Goal: Information Seeking & Learning: Check status

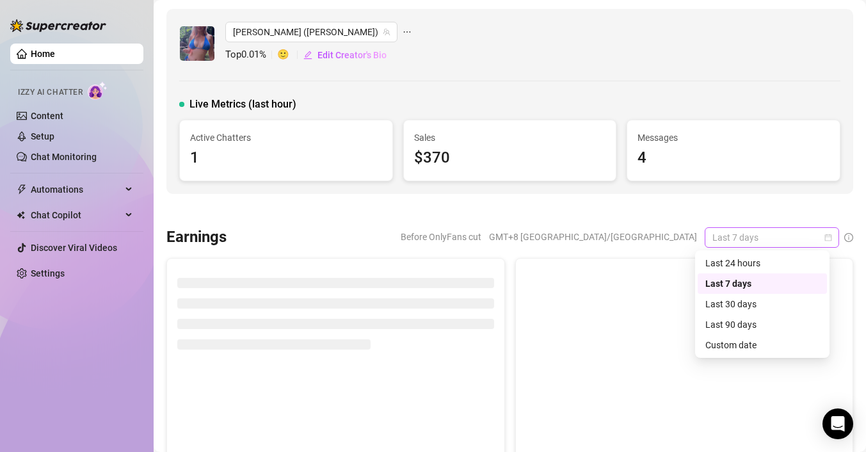
click at [756, 241] on span "Last 7 days" at bounding box center [771, 237] width 119 height 19
click at [729, 343] on div "Custom date" at bounding box center [762, 345] width 114 height 14
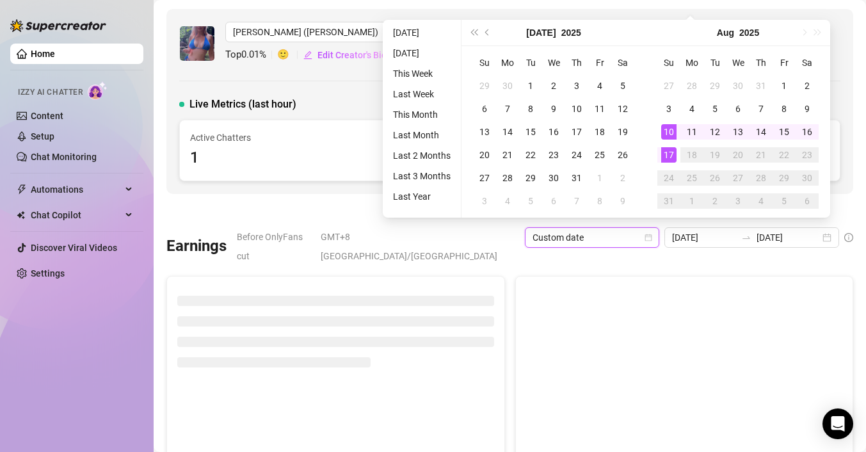
type input "[DATE]"
click at [672, 156] on div "17" at bounding box center [668, 154] width 15 height 15
click at [671, 156] on div "17" at bounding box center [668, 154] width 15 height 15
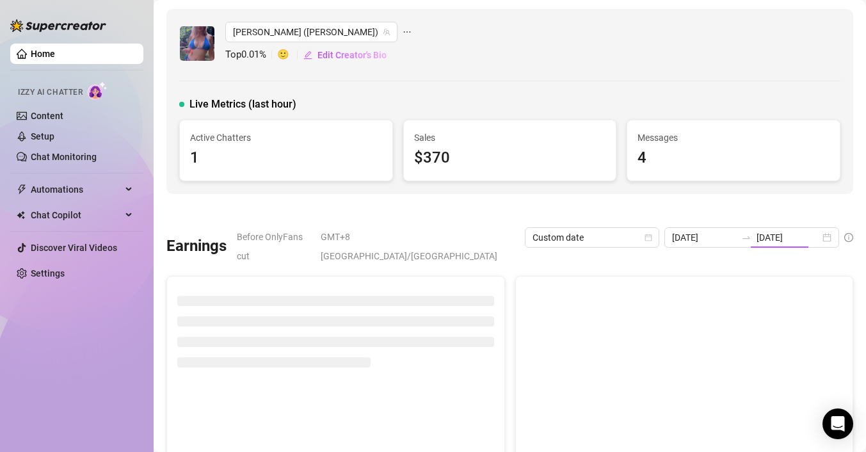
type input "[DATE]"
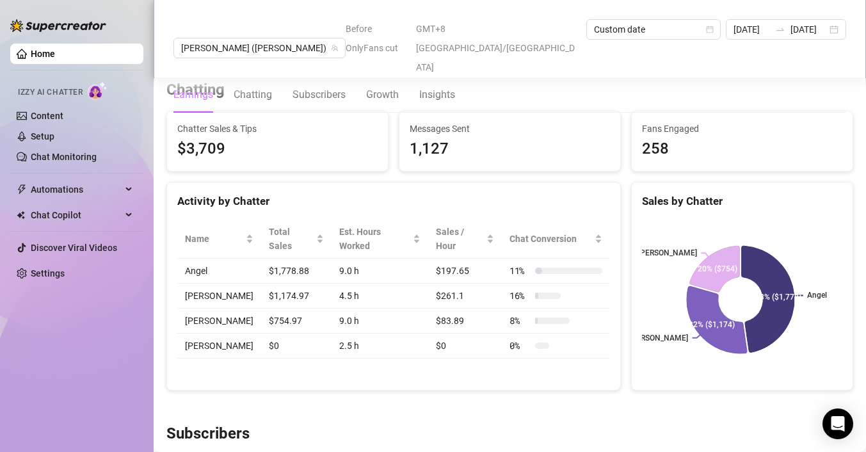
scroll to position [447, 0]
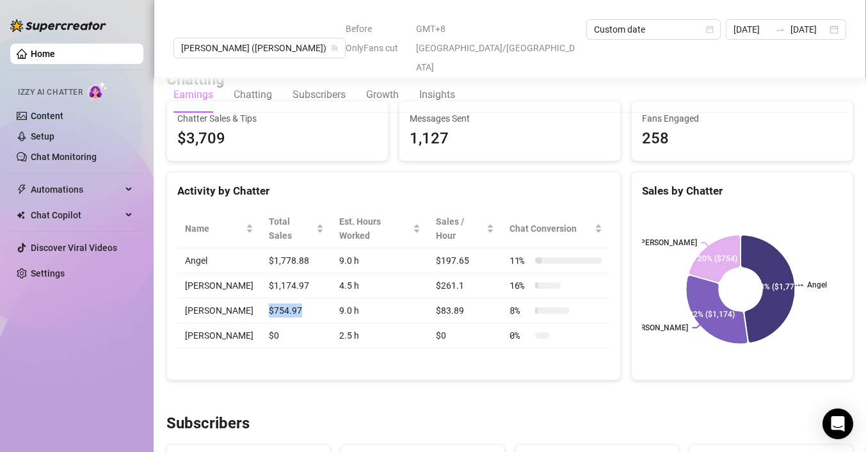
drag, startPoint x: 287, startPoint y: 283, endPoint x: 255, endPoint y: 280, distance: 31.5
click at [261, 298] on td "$754.97" at bounding box center [296, 310] width 70 height 25
drag, startPoint x: 250, startPoint y: 250, endPoint x: 307, endPoint y: 252, distance: 57.7
click at [307, 273] on td "$1,174.97" at bounding box center [296, 285] width 70 height 25
drag, startPoint x: 314, startPoint y: 253, endPoint x: 347, endPoint y: 253, distance: 33.3
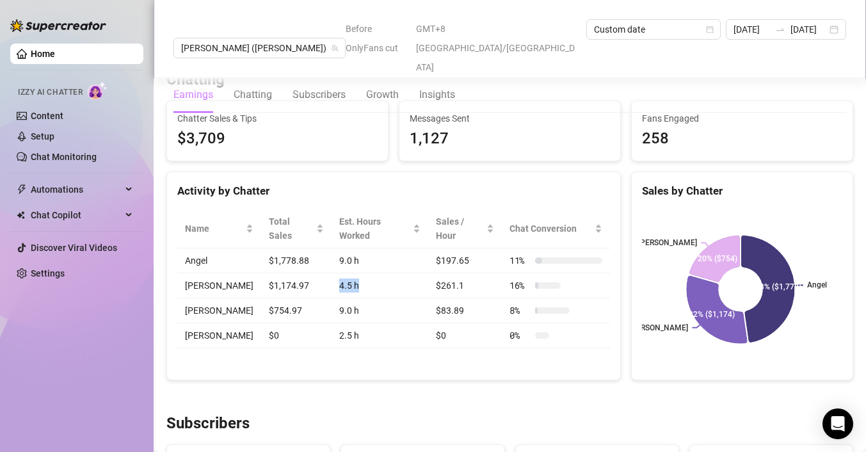
click at [347, 273] on tr "[PERSON_NAME] $1,174.97 4.5 h $261.1 16 %" at bounding box center [393, 285] width 433 height 25
click at [348, 273] on td "4.5 h" at bounding box center [379, 285] width 97 height 25
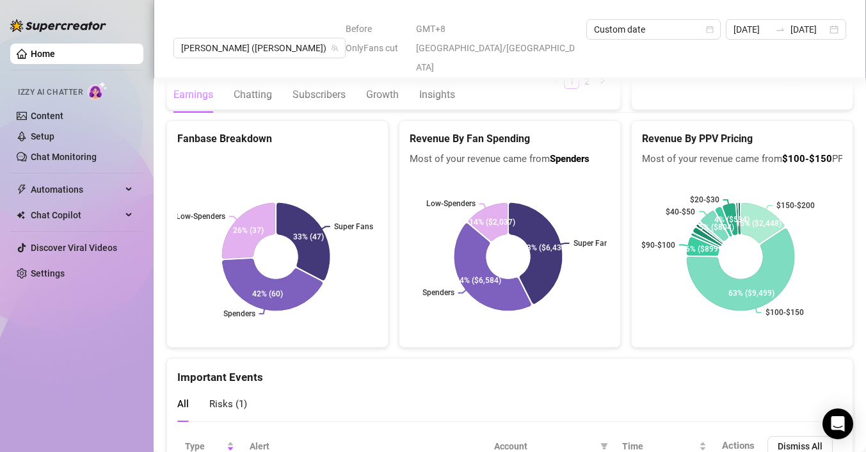
scroll to position [2434, 0]
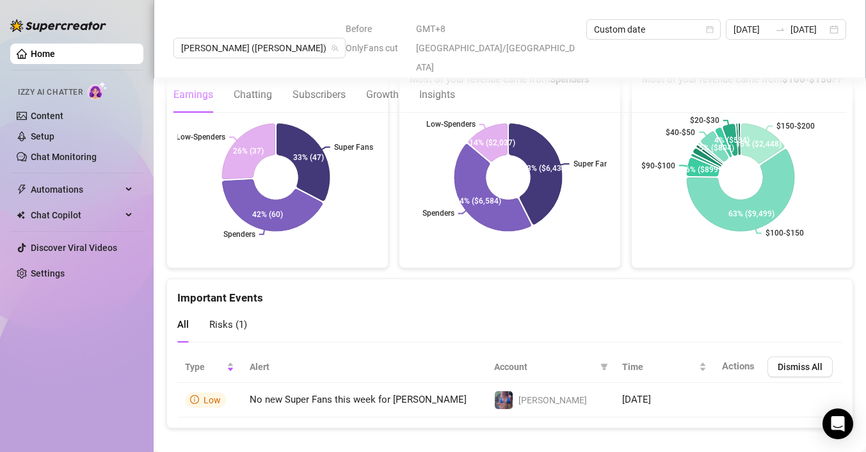
click at [46, 50] on link "Home" at bounding box center [43, 54] width 24 height 10
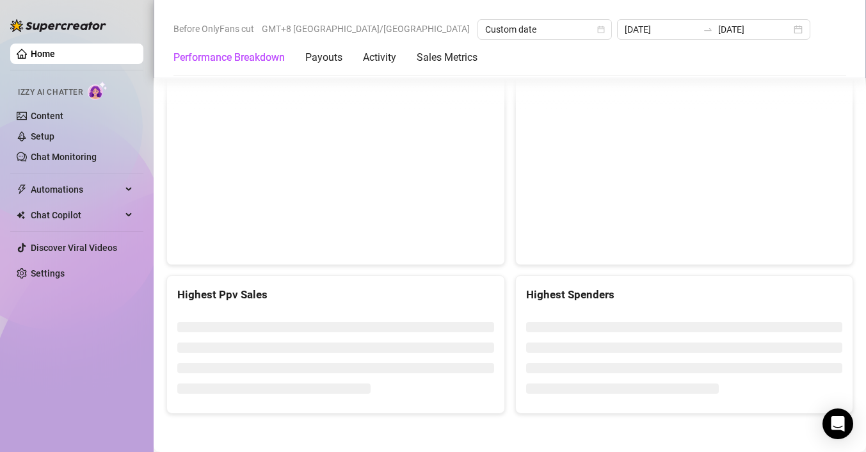
click at [46, 50] on link "Home" at bounding box center [43, 54] width 24 height 10
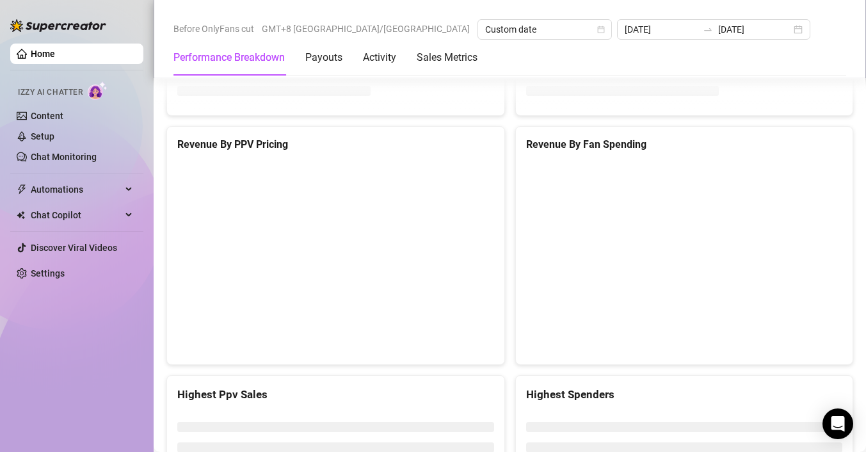
click at [46, 50] on link "Home" at bounding box center [43, 54] width 24 height 10
click at [45, 50] on link "Home" at bounding box center [43, 54] width 24 height 10
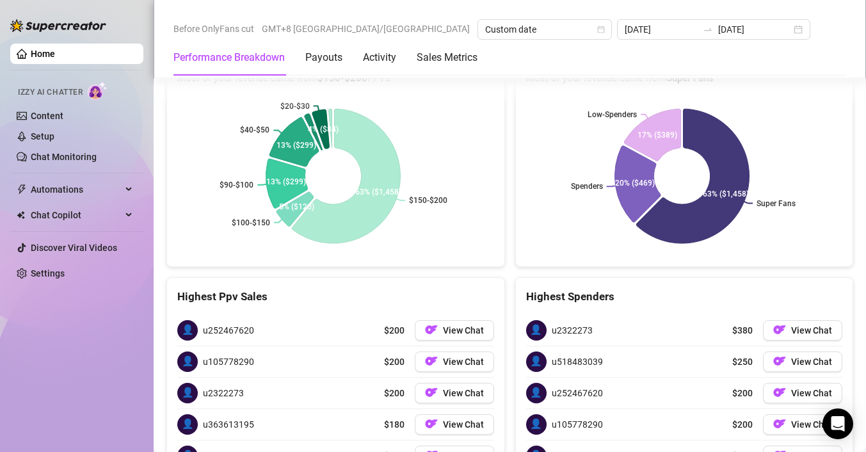
click at [55, 52] on link "Home" at bounding box center [43, 54] width 24 height 10
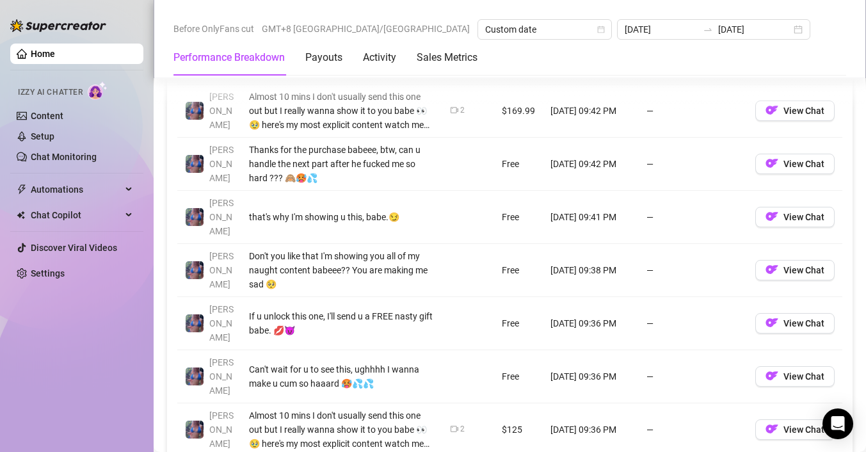
scroll to position [1400, 0]
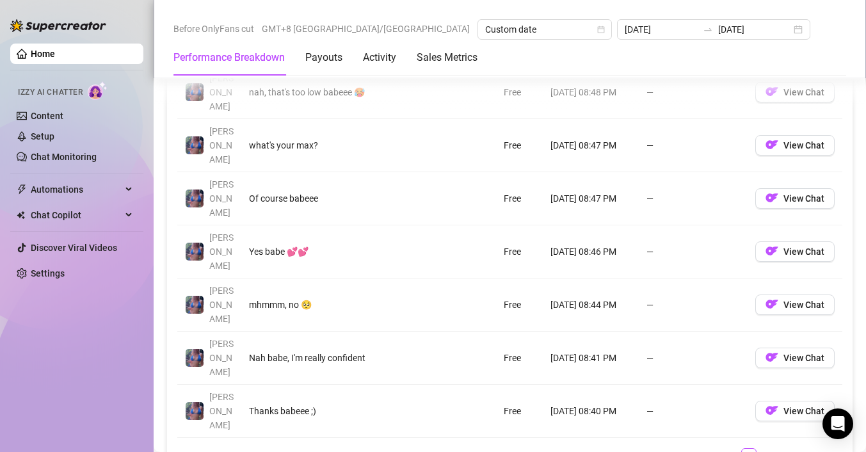
scroll to position [1411, 0]
click at [772, 447] on link "9" at bounding box center [779, 454] width 14 height 14
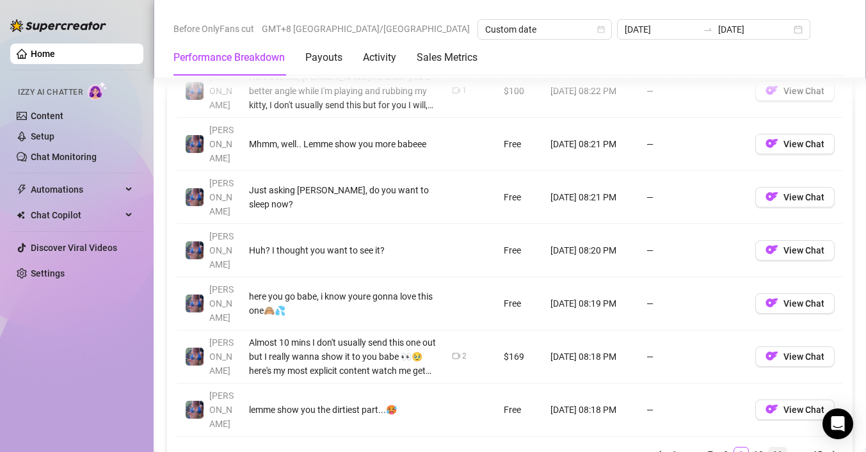
click at [769, 447] on link "11" at bounding box center [778, 454] width 18 height 14
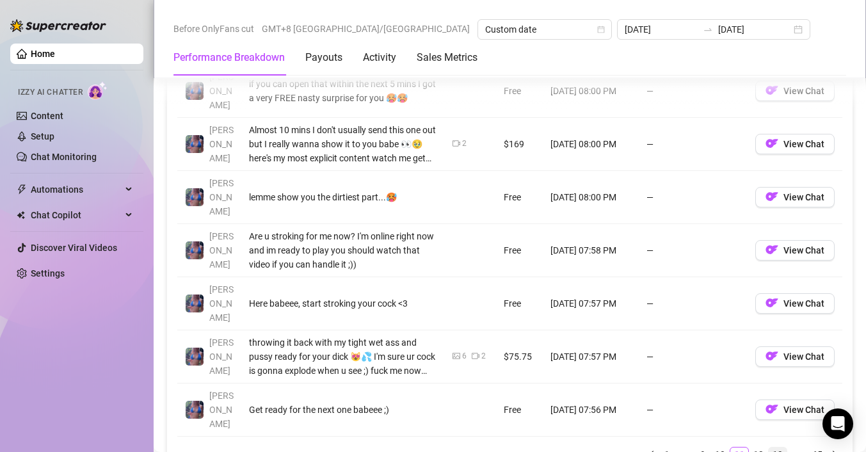
click at [769, 447] on link "13" at bounding box center [778, 454] width 18 height 14
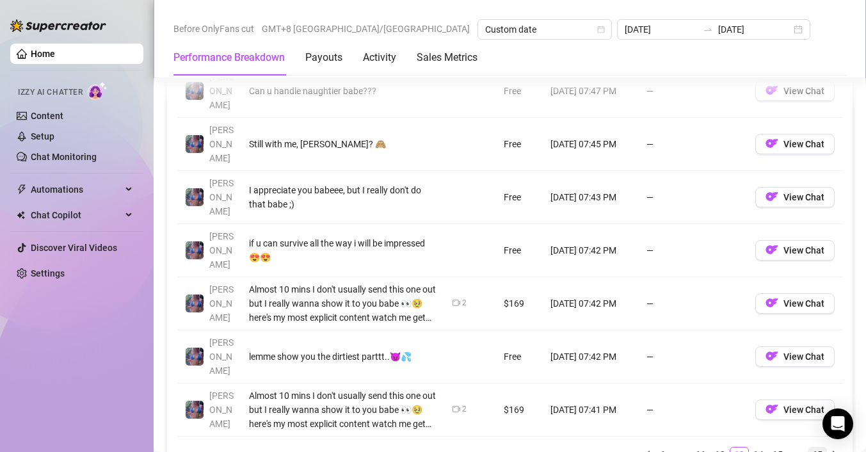
click at [811, 447] on link "65" at bounding box center [817, 454] width 18 height 14
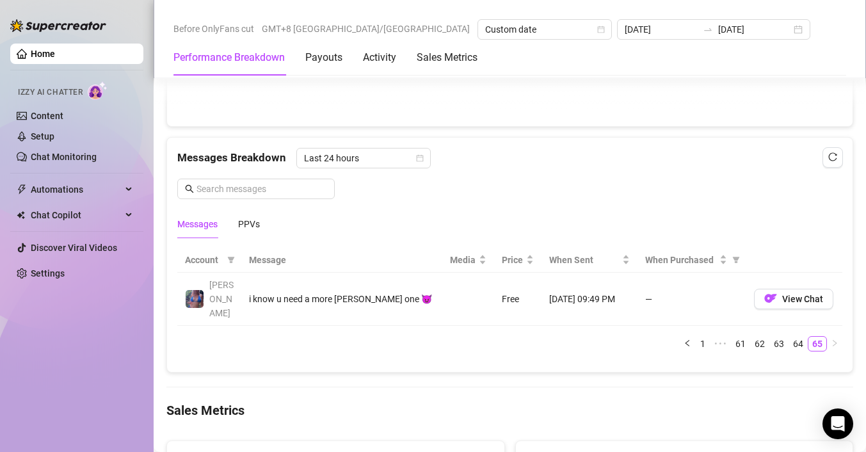
scroll to position [1040, 0]
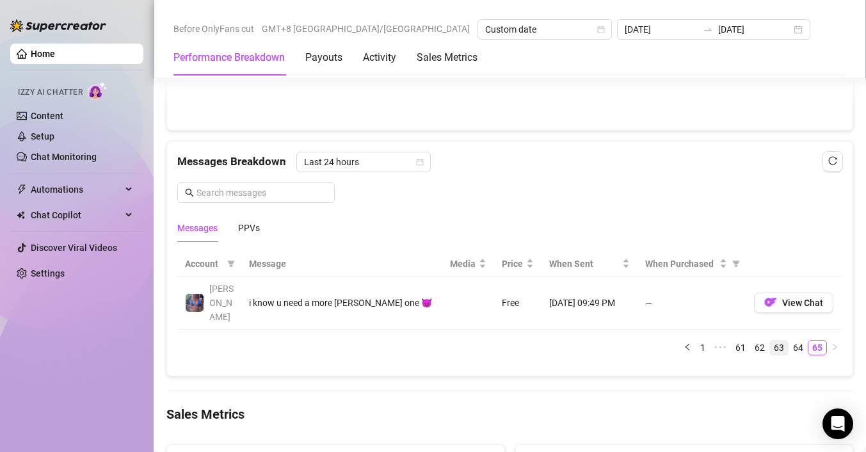
click at [771, 340] on link "63" at bounding box center [779, 347] width 18 height 14
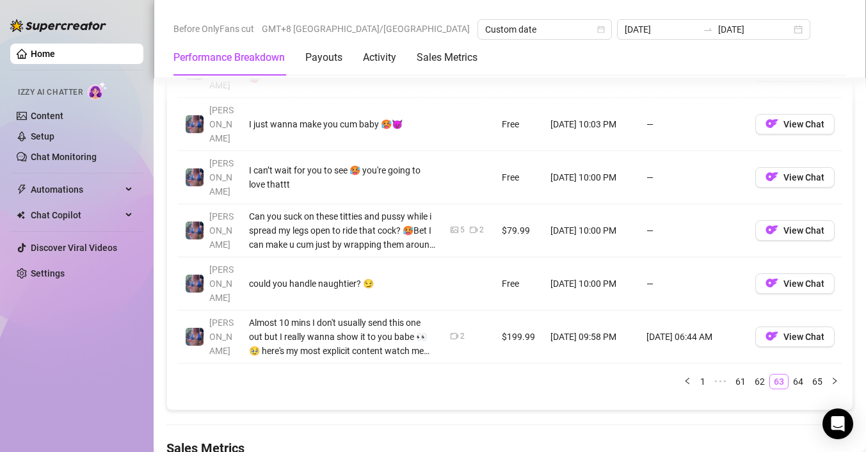
scroll to position [1570, 0]
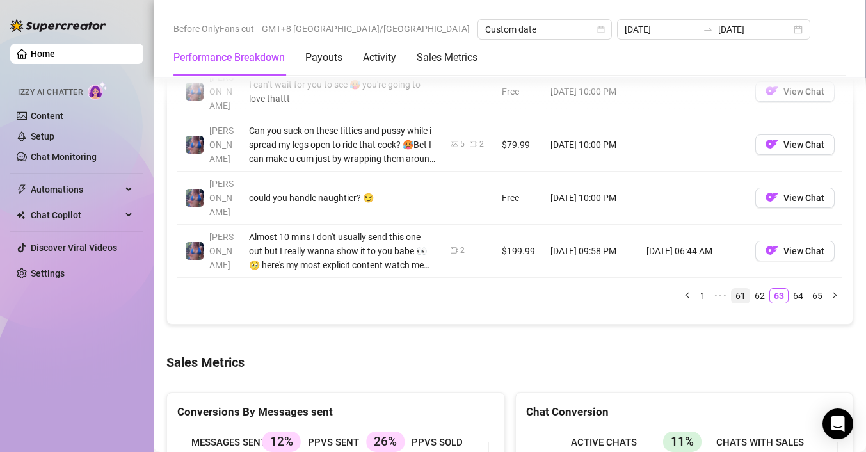
click at [733, 289] on link "61" at bounding box center [740, 296] width 18 height 14
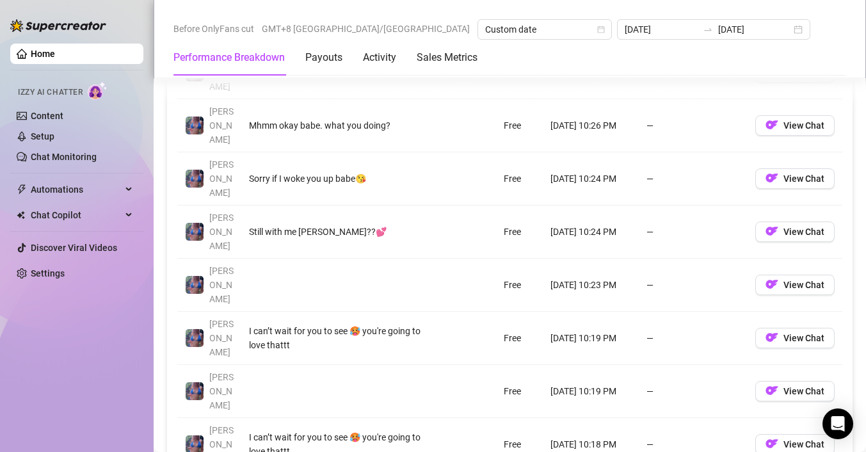
scroll to position [1322, 0]
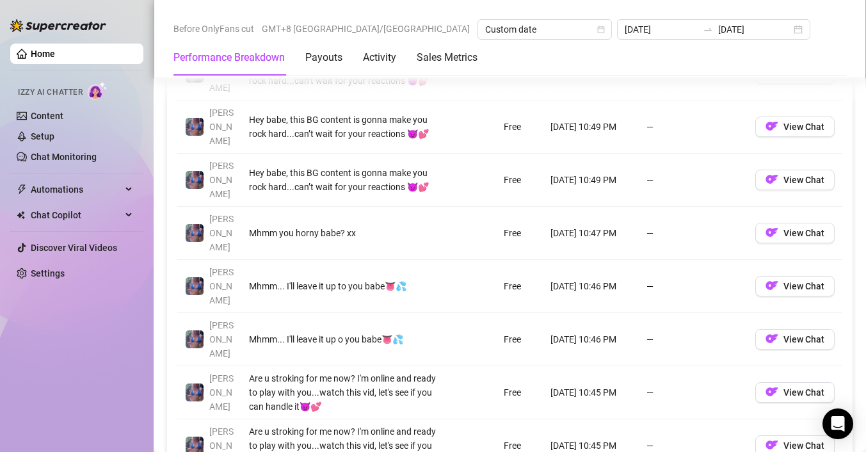
scroll to position [1359, 0]
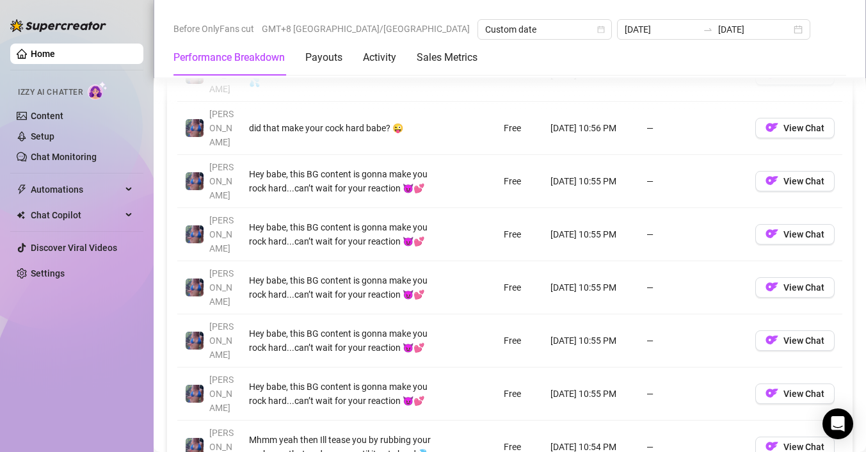
scroll to position [1324, 0]
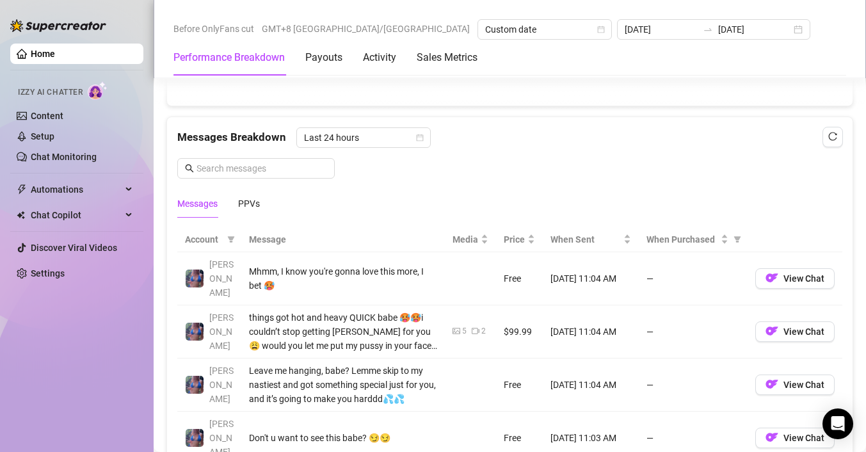
scroll to position [1066, 0]
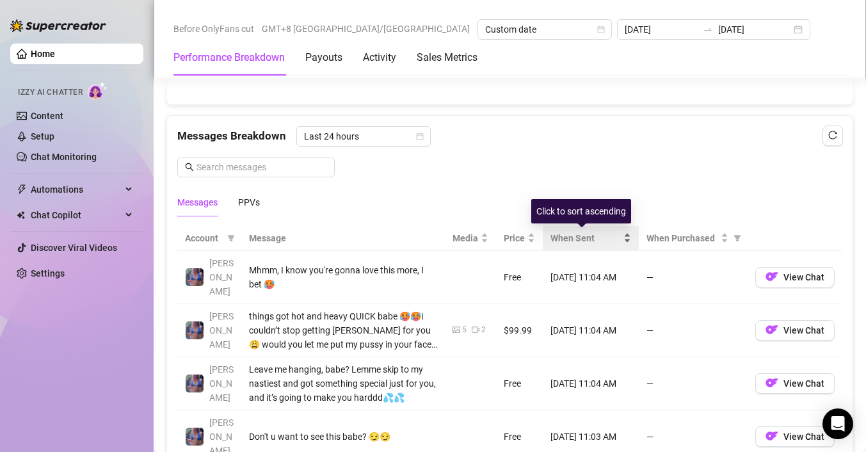
click at [616, 234] on div "When Sent" at bounding box center [590, 238] width 81 height 14
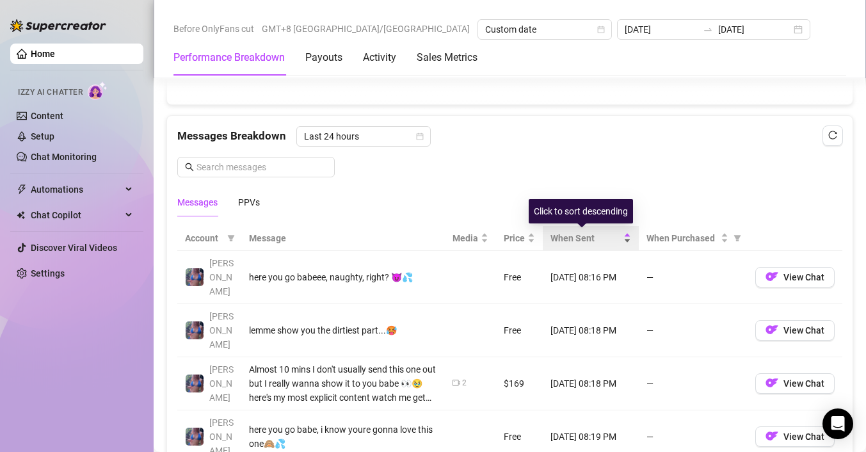
click at [623, 236] on div "When Sent" at bounding box center [590, 238] width 81 height 14
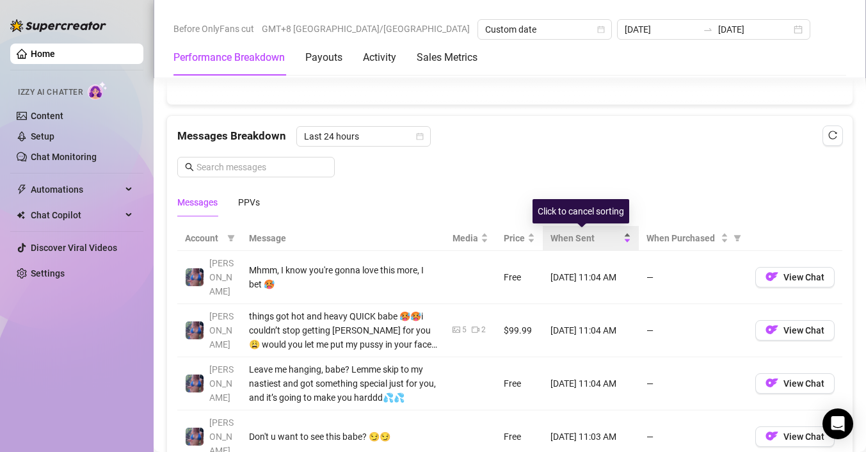
click at [623, 236] on div "When Sent" at bounding box center [590, 238] width 81 height 14
drag, startPoint x: 619, startPoint y: 236, endPoint x: 741, endPoint y: 244, distance: 122.6
click at [619, 236] on div "When Sent" at bounding box center [590, 238] width 81 height 14
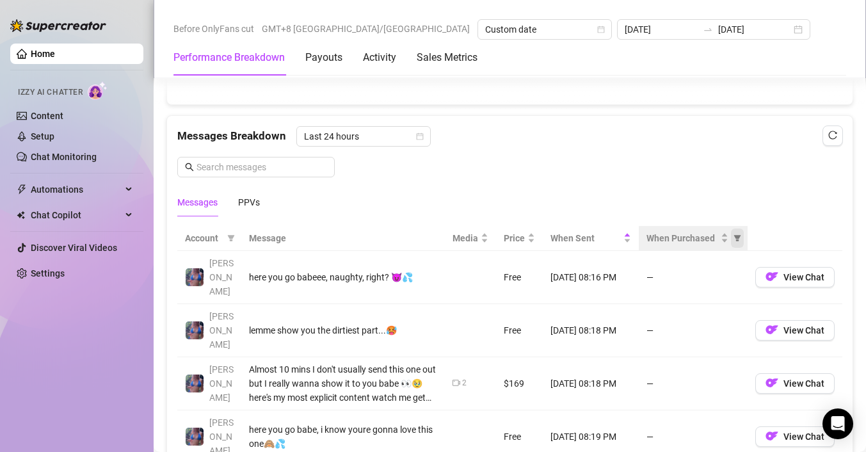
click at [734, 238] on icon "filter" at bounding box center [737, 238] width 7 height 6
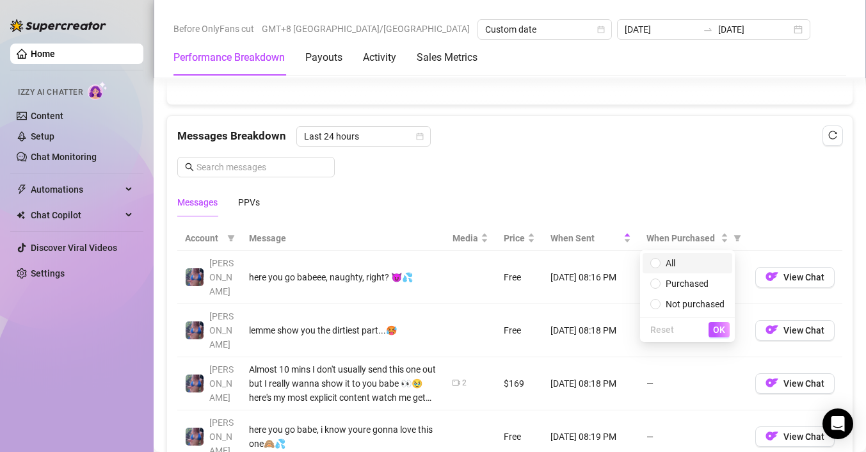
click at [690, 264] on span "All" at bounding box center [687, 263] width 74 height 14
click at [724, 329] on span "OK" at bounding box center [719, 329] width 12 height 10
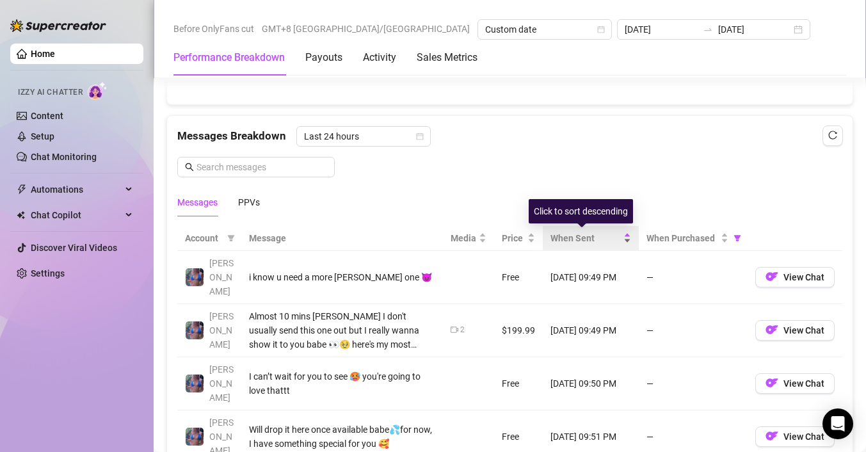
click at [621, 234] on div "When Sent" at bounding box center [590, 238] width 81 height 14
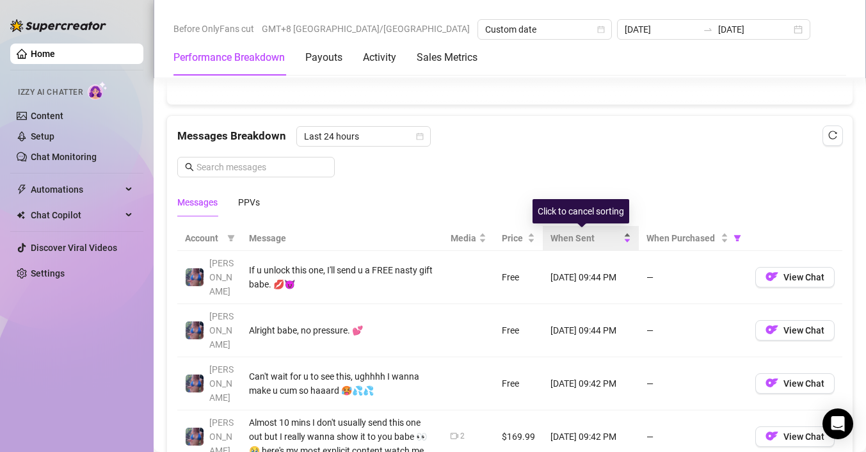
click at [621, 234] on div "When Sent" at bounding box center [590, 238] width 81 height 14
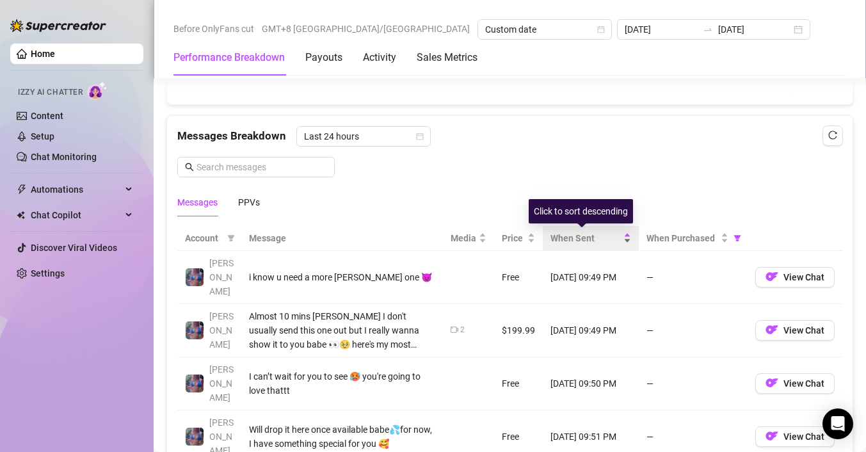
click at [618, 232] on div "When Sent" at bounding box center [590, 238] width 81 height 14
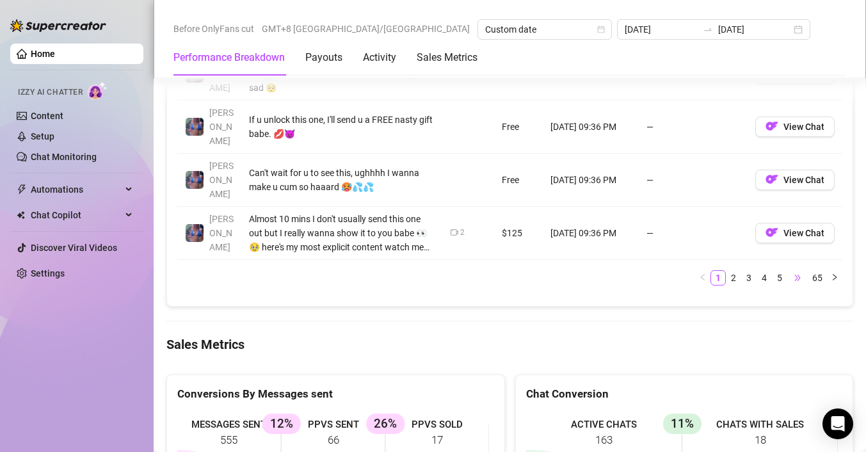
scroll to position [1587, 0]
click at [772, 271] on link "5" at bounding box center [779, 278] width 14 height 14
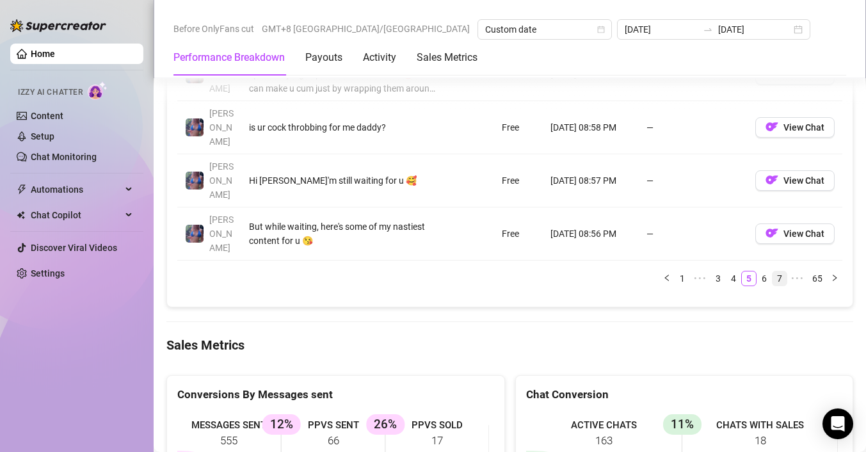
click at [772, 271] on link "7" at bounding box center [779, 278] width 14 height 14
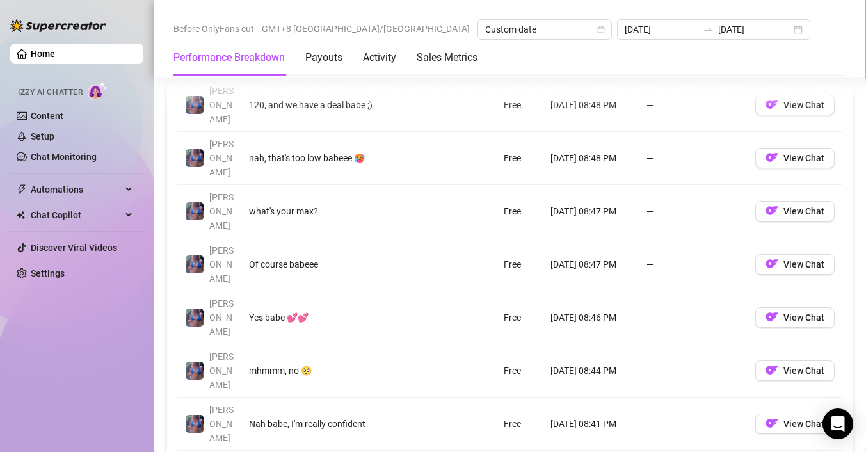
scroll to position [1343, 0]
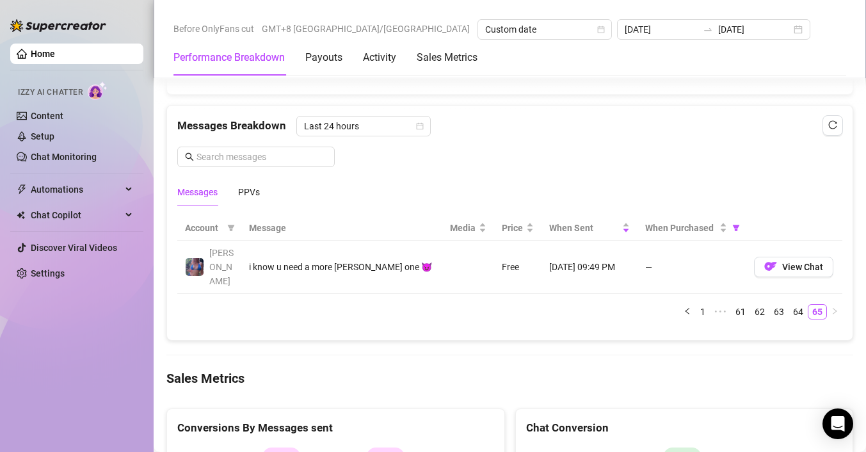
scroll to position [1075, 0]
click at [731, 305] on link "61" at bounding box center [740, 312] width 18 height 14
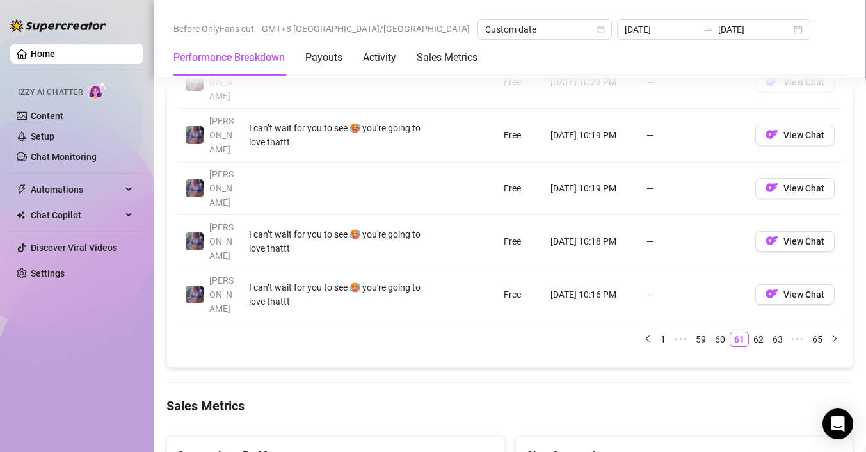
scroll to position [1524, 0]
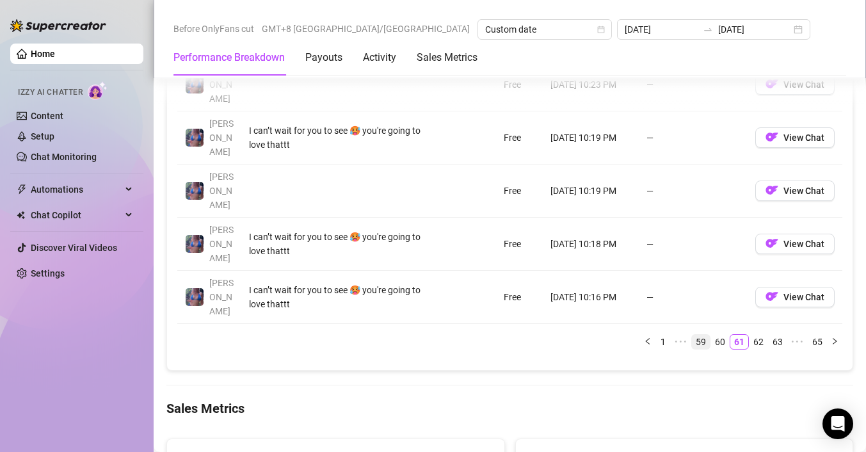
click at [692, 335] on link "59" at bounding box center [701, 342] width 18 height 14
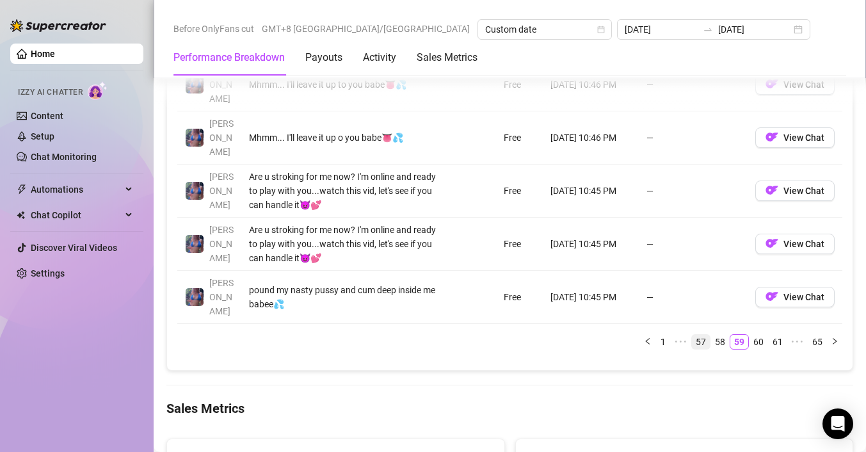
click at [694, 335] on link "57" at bounding box center [701, 342] width 18 height 14
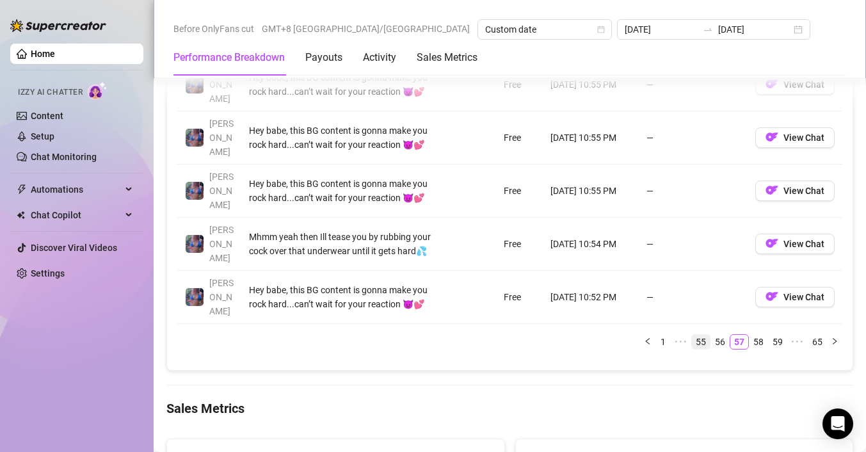
click at [692, 335] on link "55" at bounding box center [701, 342] width 18 height 14
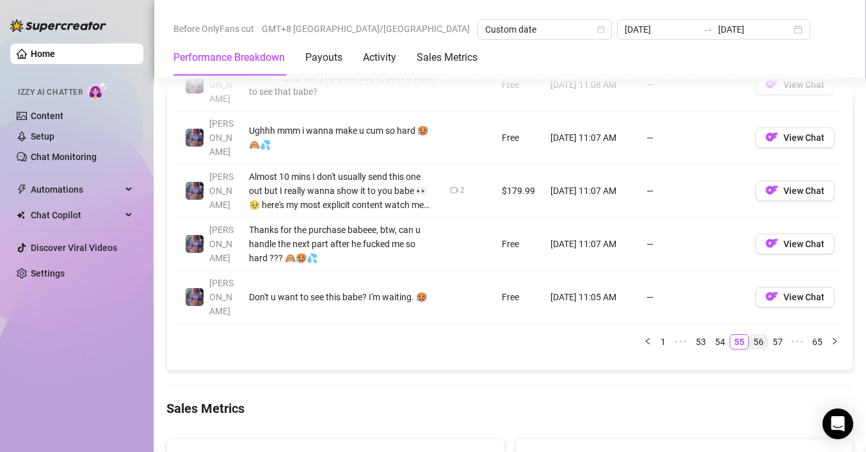
click at [749, 335] on link "56" at bounding box center [758, 342] width 18 height 14
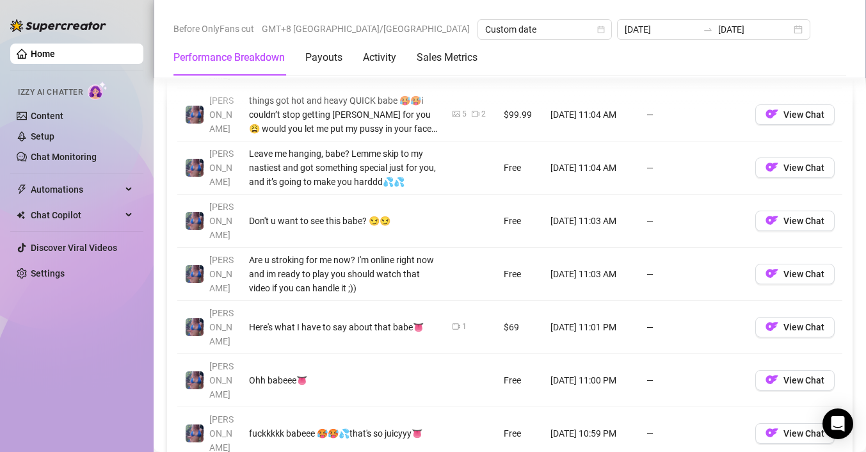
scroll to position [1286, 0]
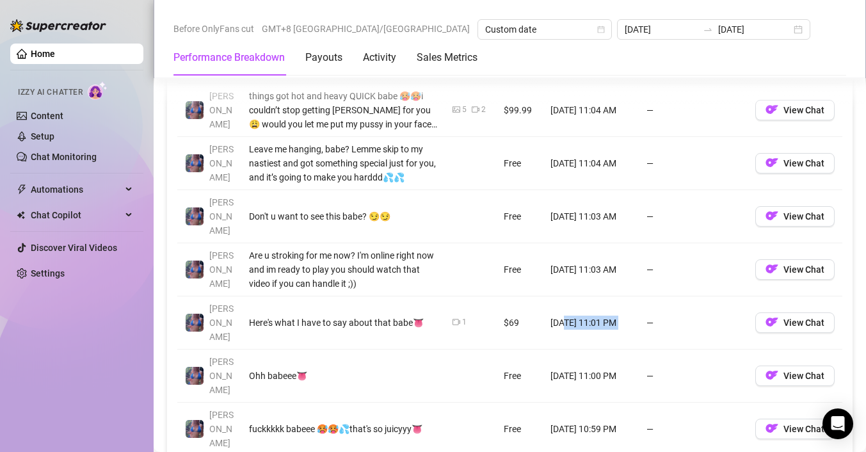
drag, startPoint x: 555, startPoint y: 276, endPoint x: 630, endPoint y: 278, distance: 74.9
click at [630, 296] on tr "[PERSON_NAME] Here's what I have to say about that babe👅 1 $69 [DATE] 11:01 PM …" at bounding box center [509, 322] width 665 height 53
drag, startPoint x: 538, startPoint y: 228, endPoint x: 620, endPoint y: 231, distance: 82.6
click at [620, 243] on td "[DATE] 11:03 AM" at bounding box center [591, 269] width 96 height 53
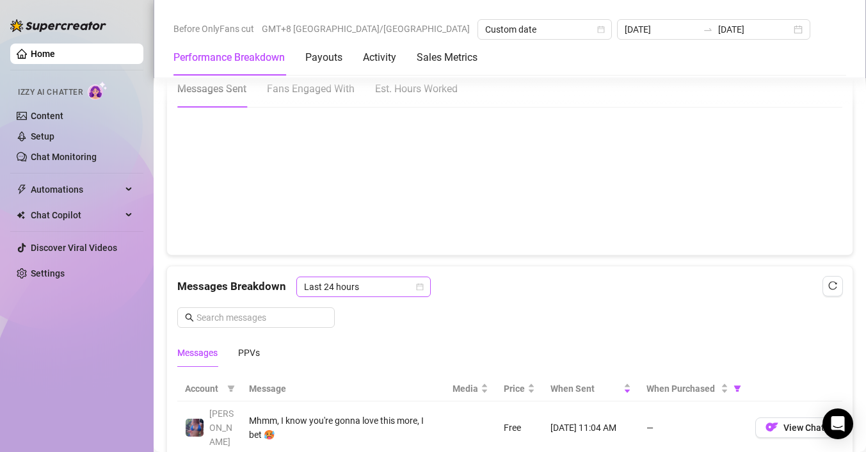
scroll to position [916, 0]
click at [388, 287] on span "Last 24 hours" at bounding box center [363, 285] width 119 height 19
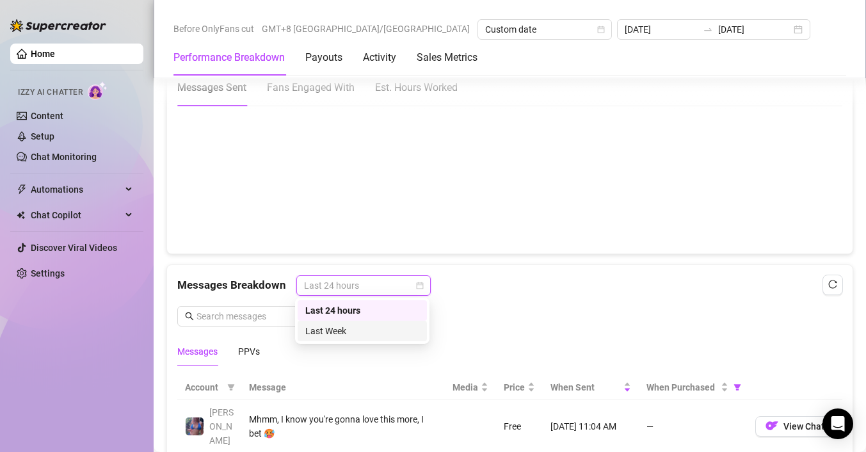
click at [338, 339] on div "Last Week" at bounding box center [362, 331] width 129 height 20
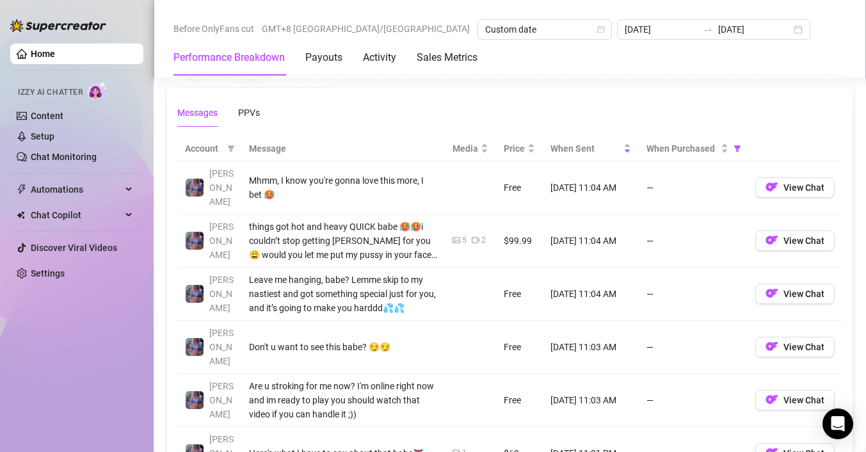
scroll to position [1153, 0]
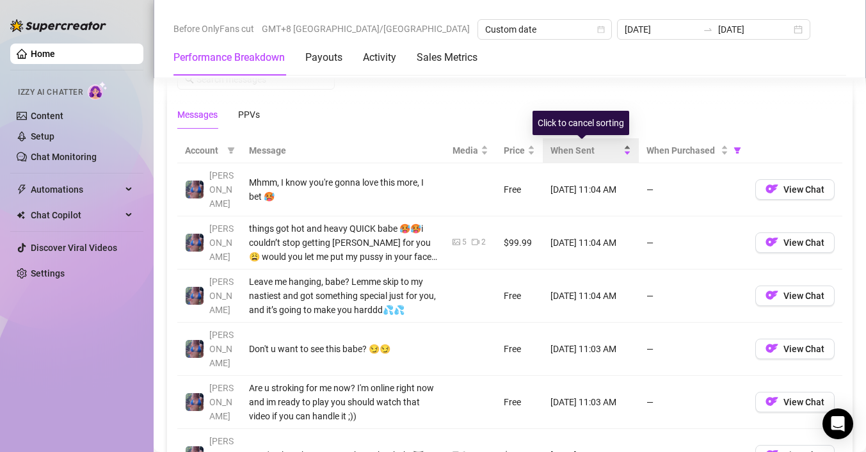
click at [619, 145] on div "When Sent" at bounding box center [590, 150] width 81 height 14
click at [618, 148] on div "When Sent" at bounding box center [590, 150] width 81 height 14
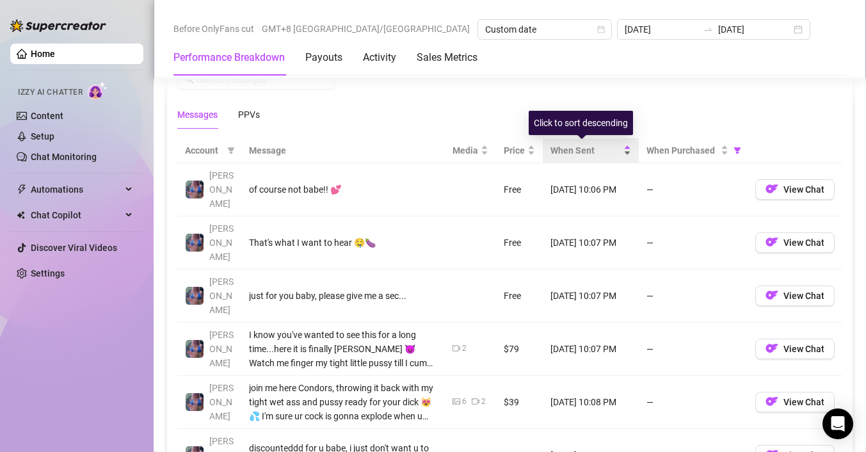
click at [618, 148] on div "When Sent" at bounding box center [590, 150] width 81 height 14
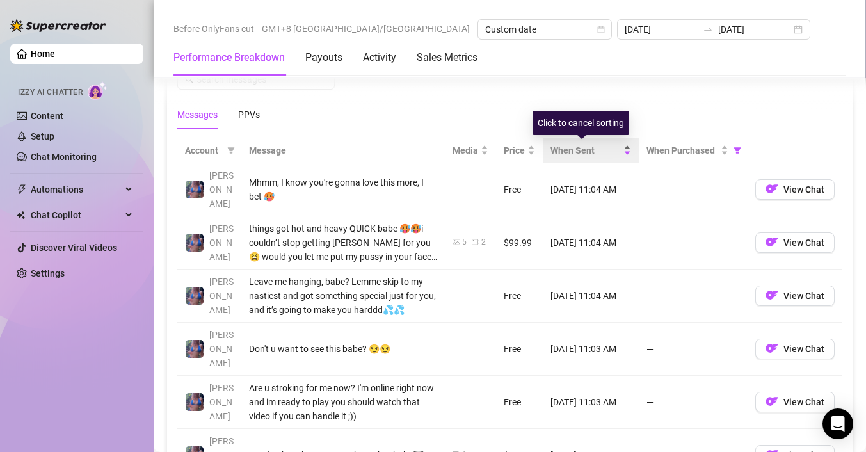
click at [550, 150] on span "When Sent" at bounding box center [585, 150] width 70 height 14
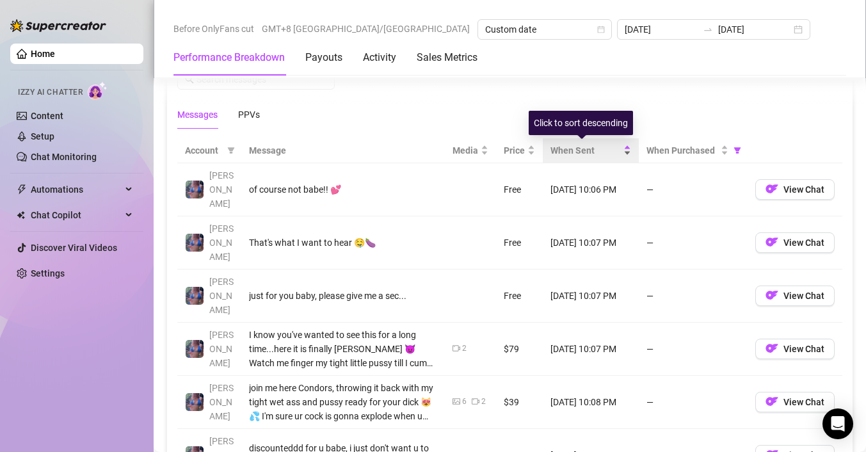
click at [554, 146] on span "When Sent" at bounding box center [585, 150] width 70 height 14
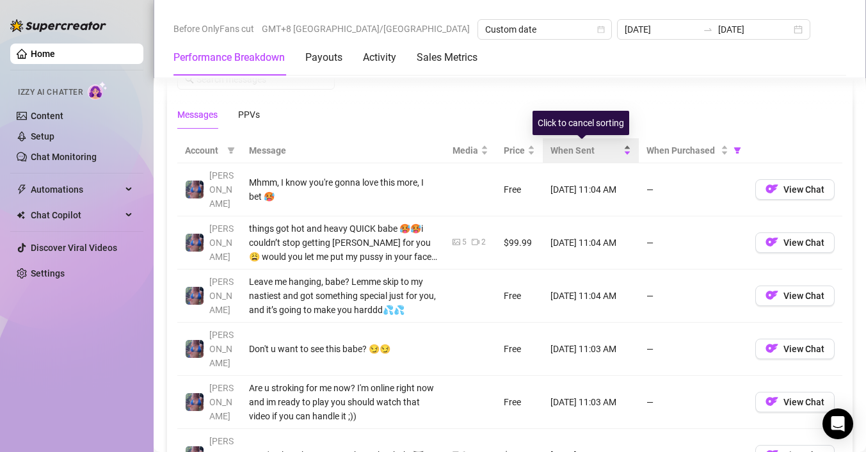
click at [554, 146] on span "When Sent" at bounding box center [585, 150] width 70 height 14
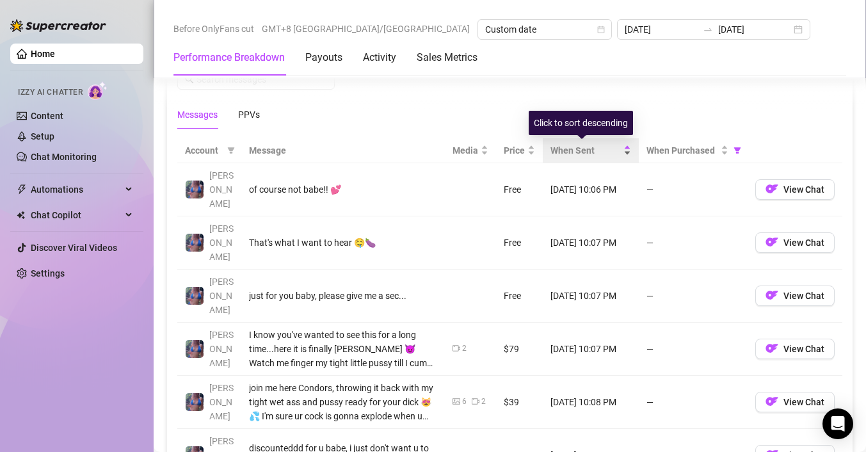
click at [577, 147] on span "When Sent" at bounding box center [585, 150] width 70 height 14
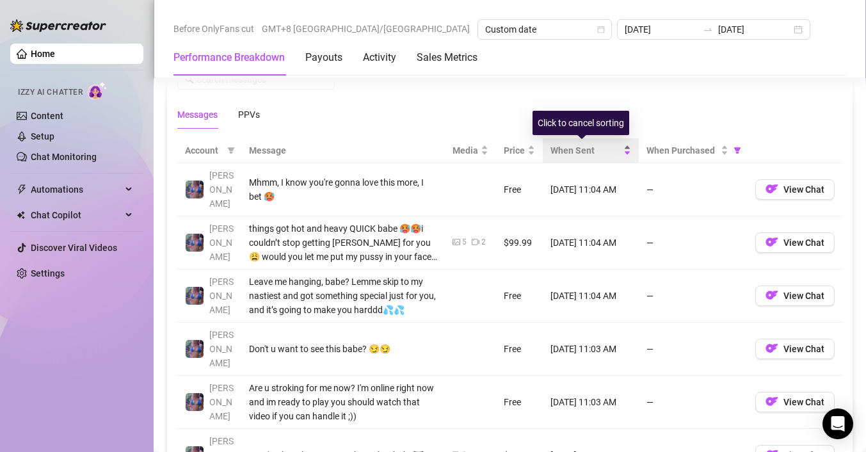
click at [577, 148] on span "When Sent" at bounding box center [585, 150] width 70 height 14
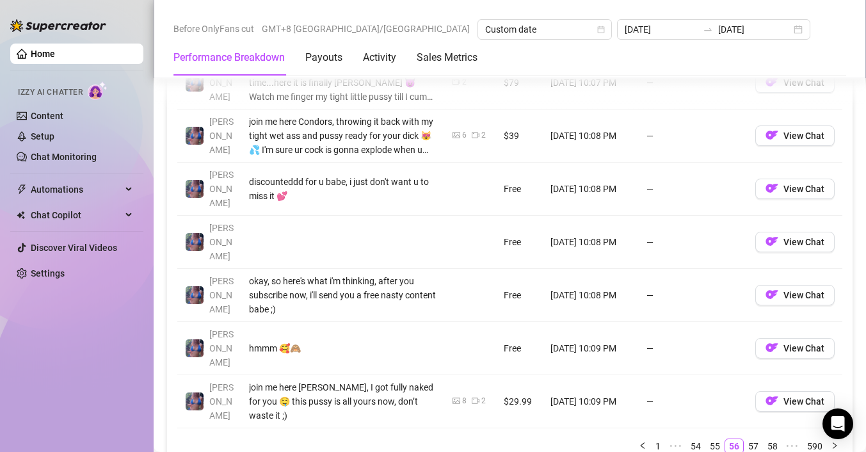
scroll to position [1419, 0]
click at [809, 439] on link "590" at bounding box center [814, 446] width 23 height 14
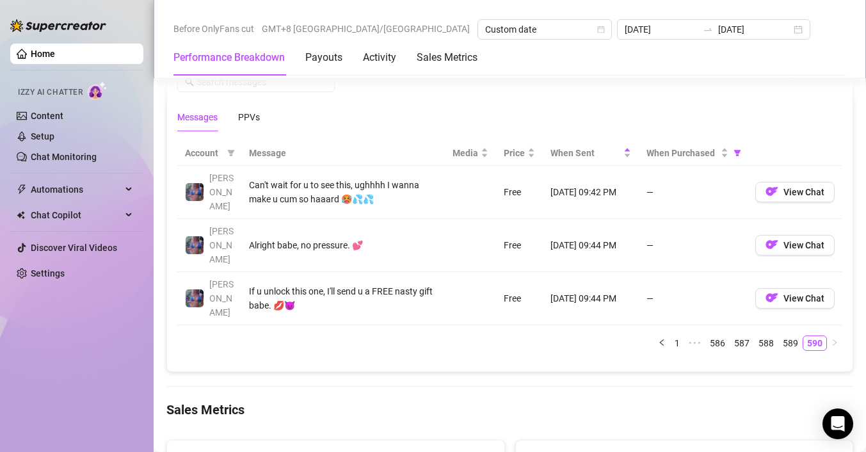
scroll to position [1152, 0]
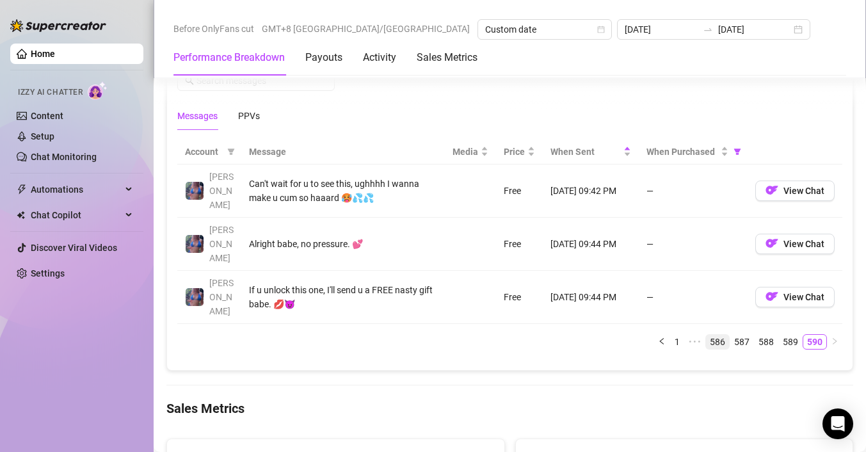
click at [706, 335] on link "586" at bounding box center [717, 342] width 23 height 14
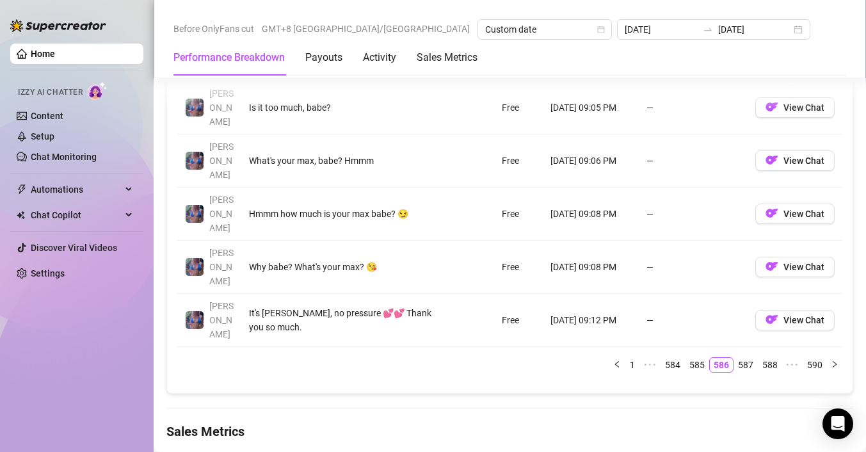
scroll to position [1499, 0]
click at [687, 359] on link "585" at bounding box center [696, 366] width 23 height 14
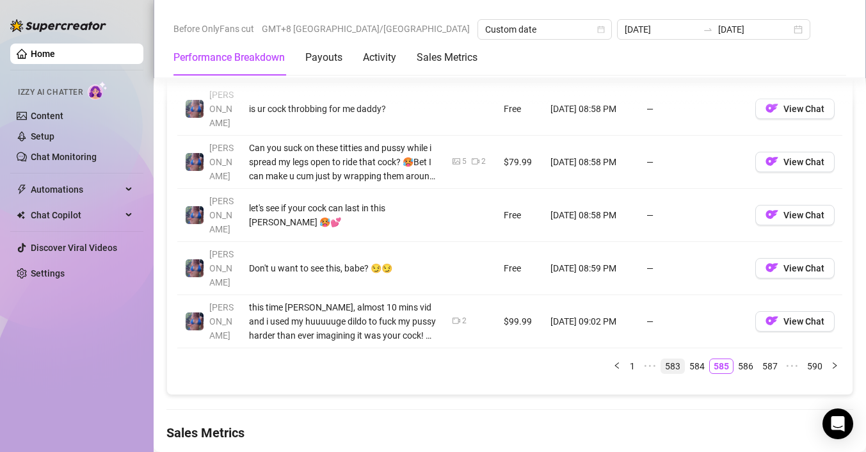
click at [669, 359] on link "583" at bounding box center [672, 366] width 23 height 14
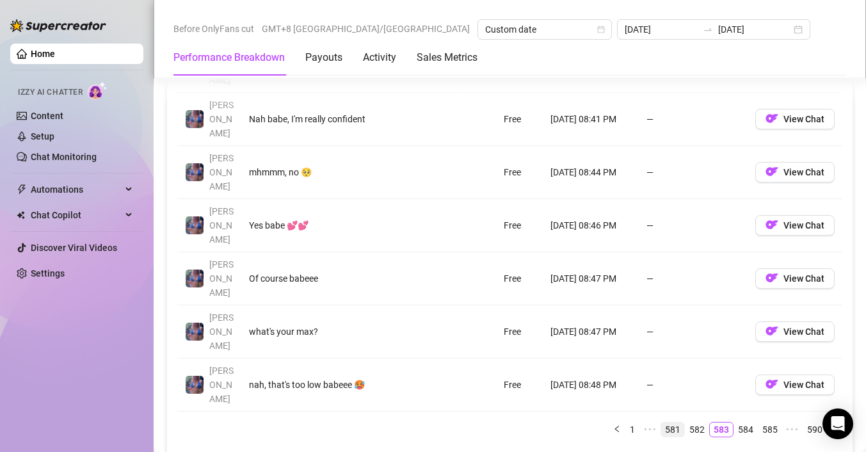
scroll to position [1434, 0]
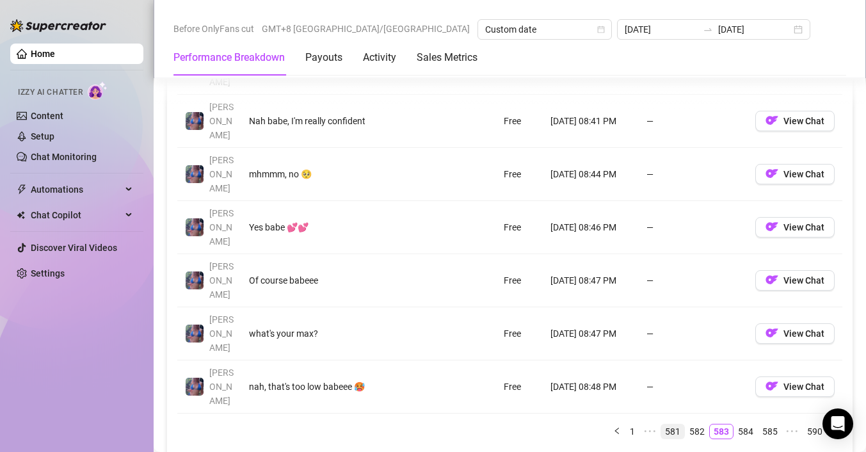
click at [663, 424] on link "581" at bounding box center [672, 431] width 23 height 14
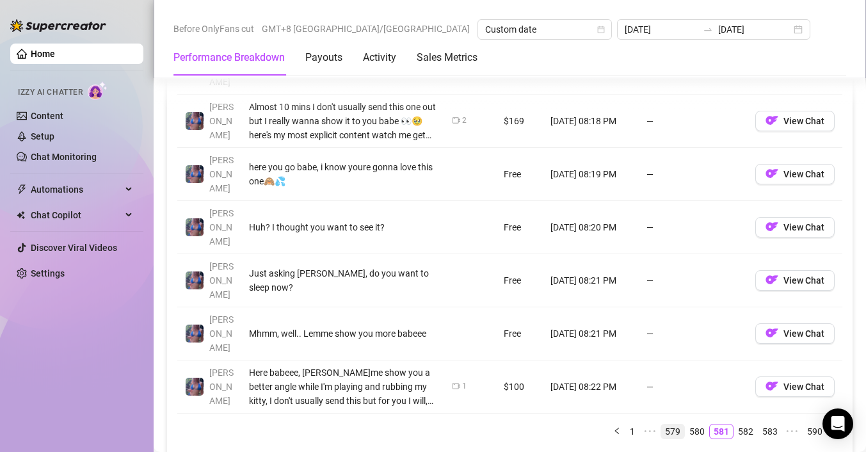
click at [665, 424] on link "579" at bounding box center [672, 431] width 23 height 14
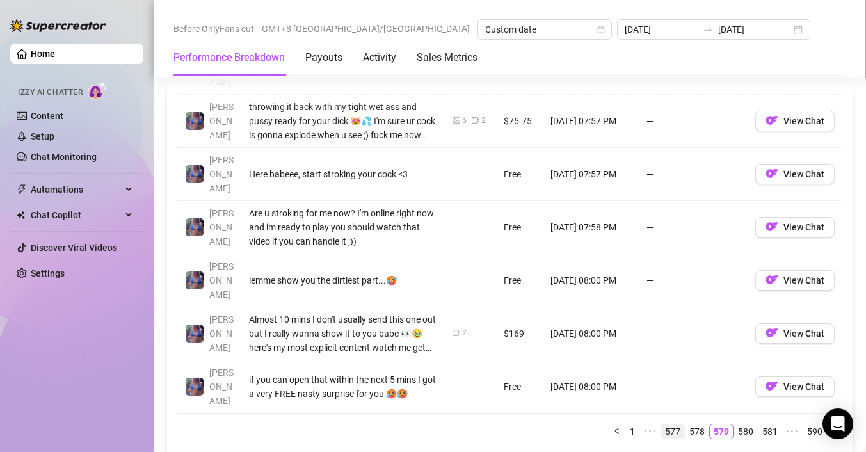
click at [661, 424] on link "577" at bounding box center [672, 431] width 23 height 14
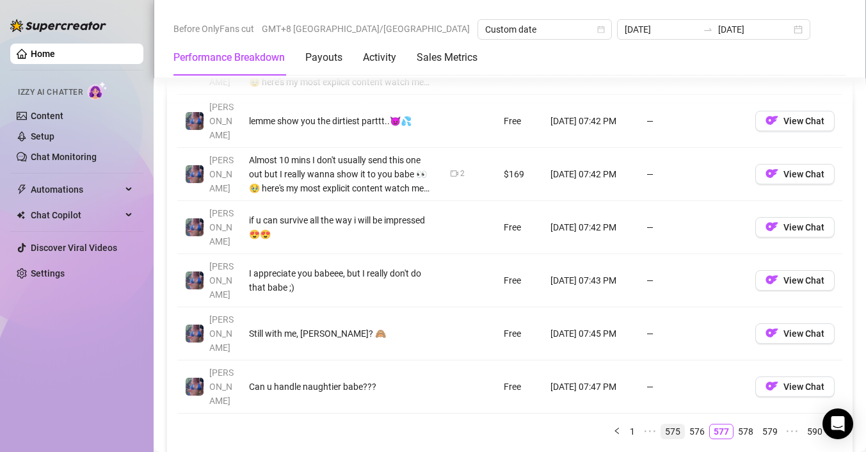
click at [667, 424] on link "575" at bounding box center [672, 431] width 23 height 14
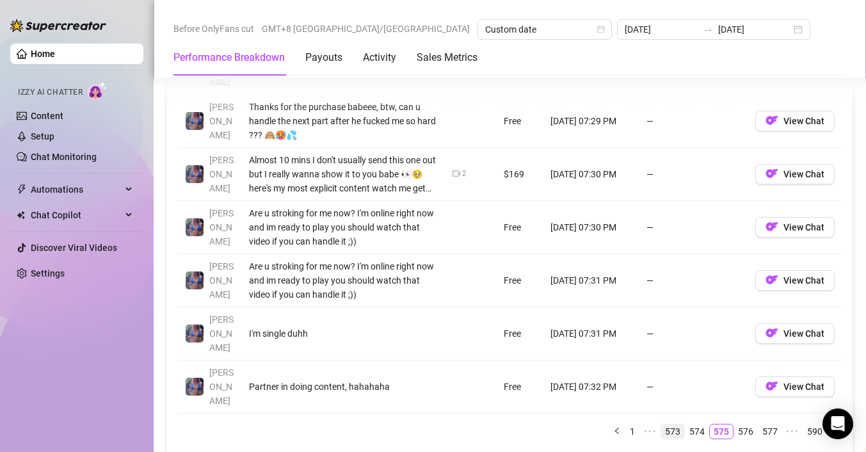
click at [662, 424] on link "573" at bounding box center [672, 431] width 23 height 14
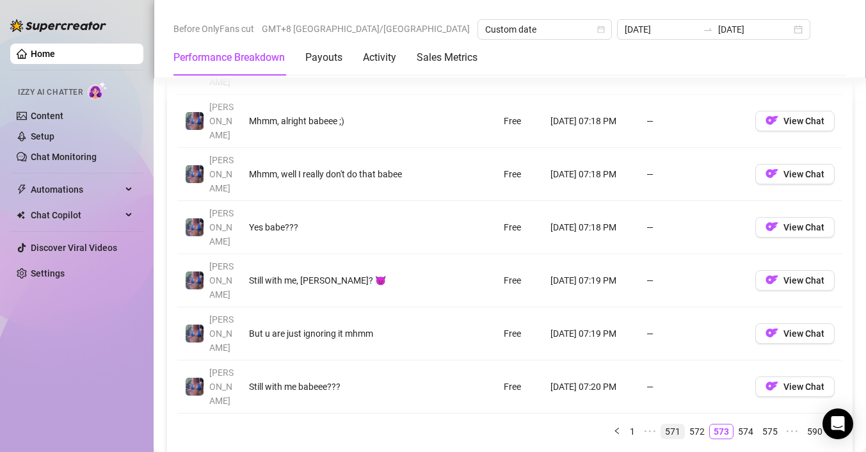
click at [663, 424] on link "571" at bounding box center [672, 431] width 23 height 14
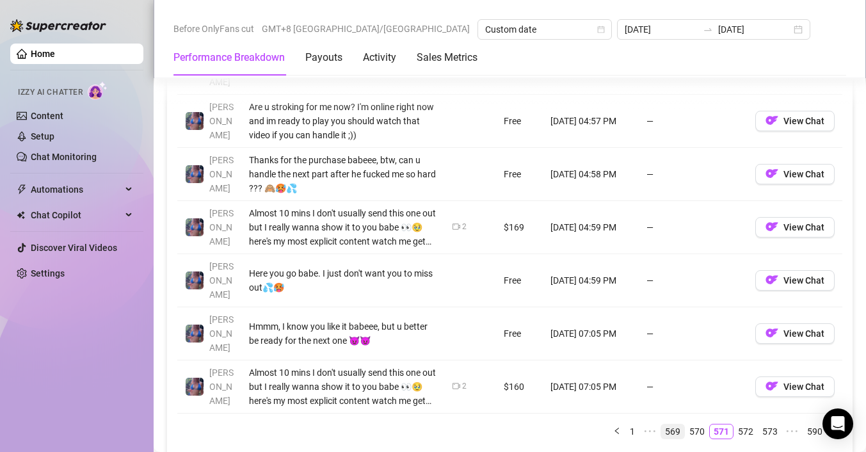
click at [665, 424] on link "569" at bounding box center [672, 431] width 23 height 14
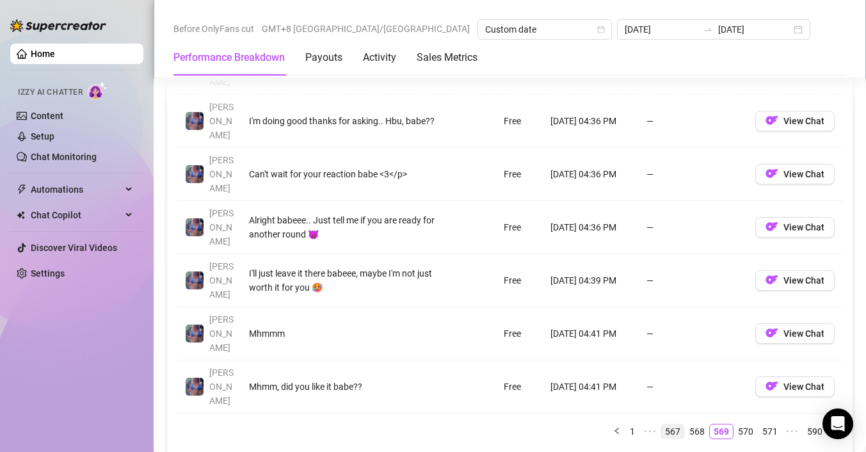
click at [666, 424] on link "567" at bounding box center [672, 431] width 23 height 14
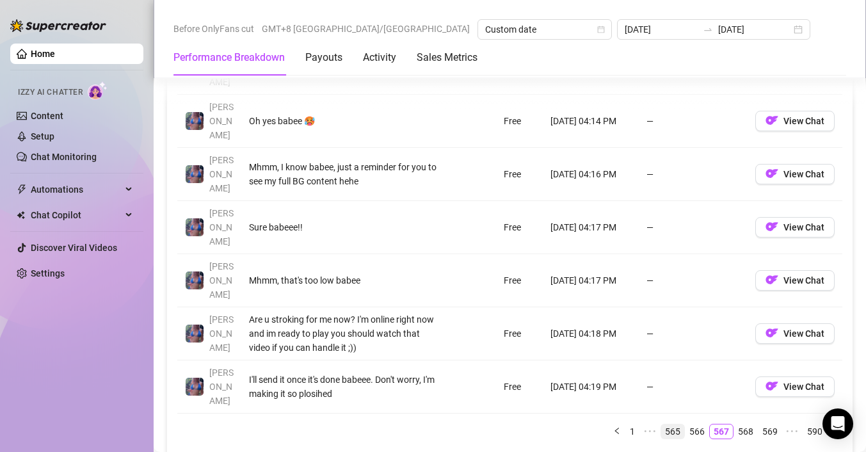
click at [665, 424] on link "565" at bounding box center [672, 431] width 23 height 14
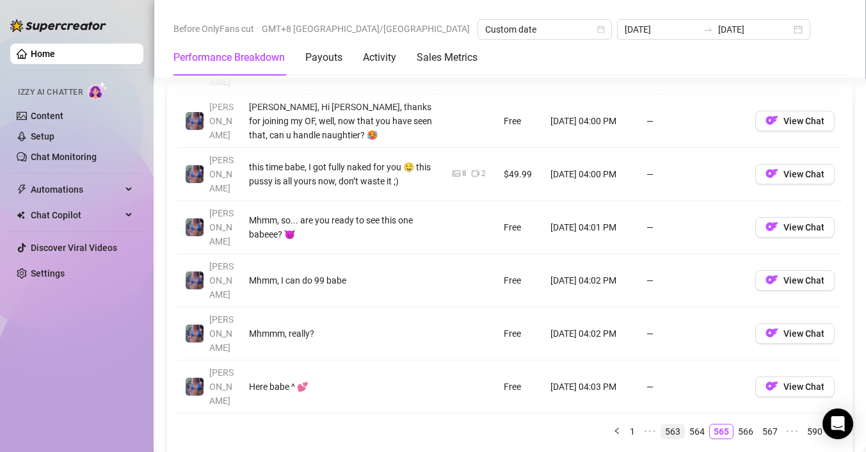
click at [664, 424] on link "563" at bounding box center [672, 431] width 23 height 14
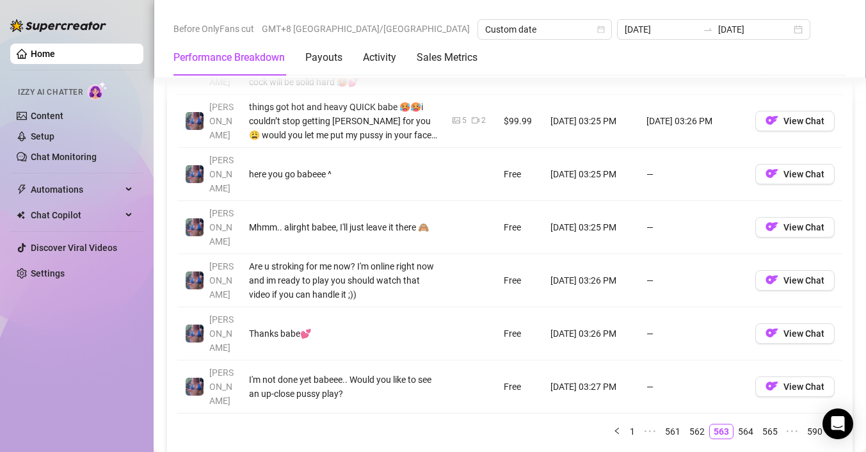
click at [662, 424] on link "561" at bounding box center [672, 431] width 23 height 14
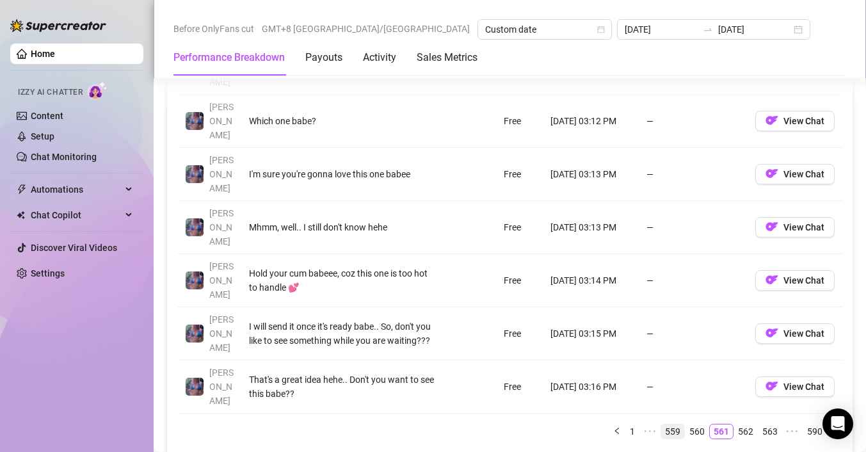
click at [661, 424] on link "559" at bounding box center [672, 431] width 23 height 14
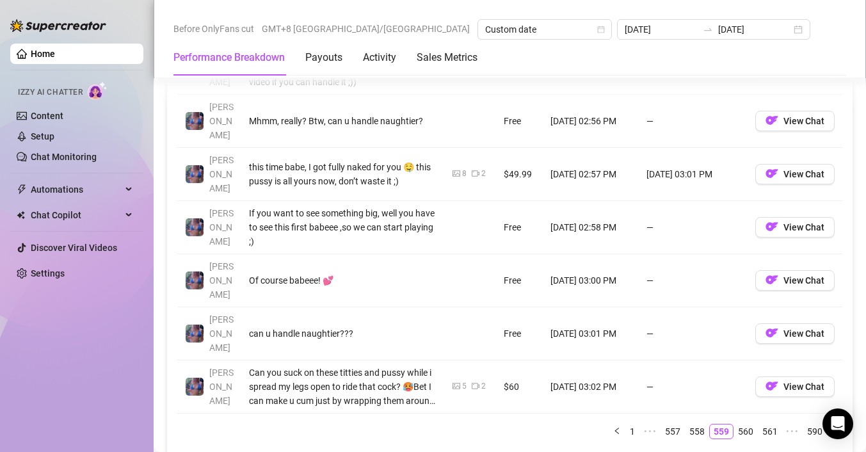
click at [664, 424] on link "557" at bounding box center [672, 431] width 23 height 14
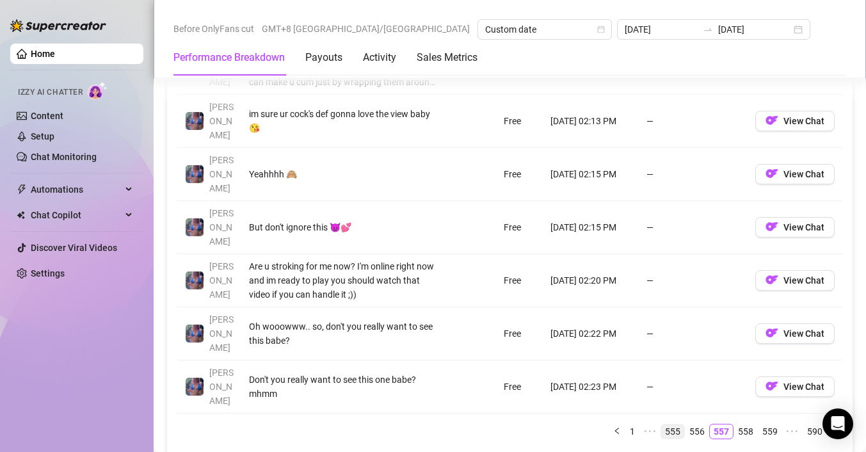
click at [661, 424] on link "555" at bounding box center [672, 431] width 23 height 14
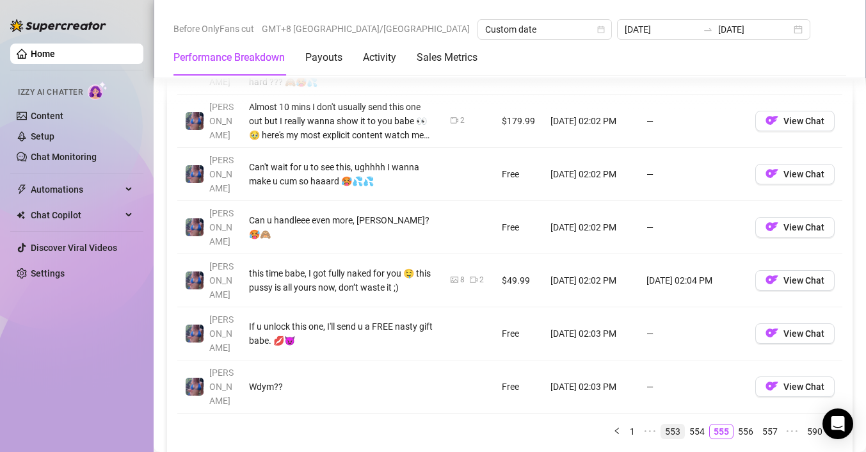
click at [662, 424] on link "553" at bounding box center [672, 431] width 23 height 14
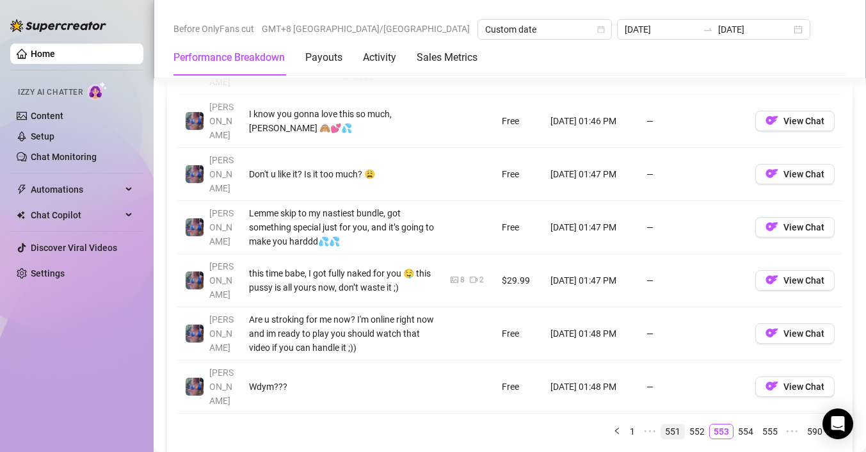
click at [665, 424] on link "551" at bounding box center [672, 431] width 23 height 14
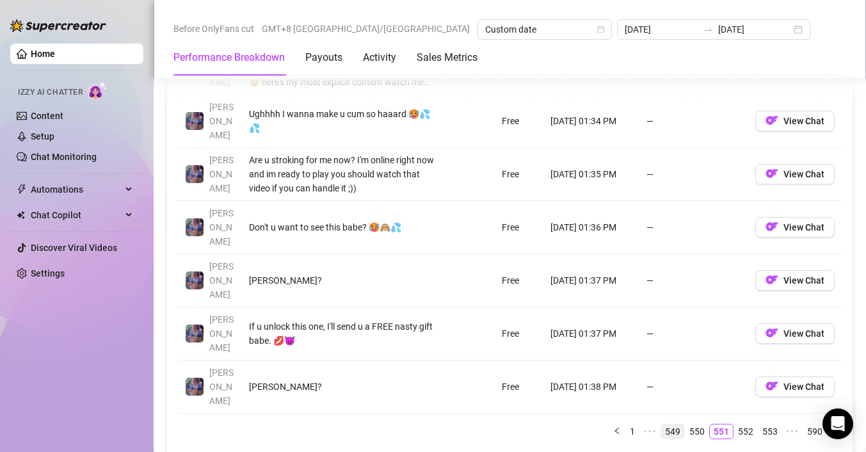
click at [664, 424] on link "549" at bounding box center [672, 431] width 23 height 14
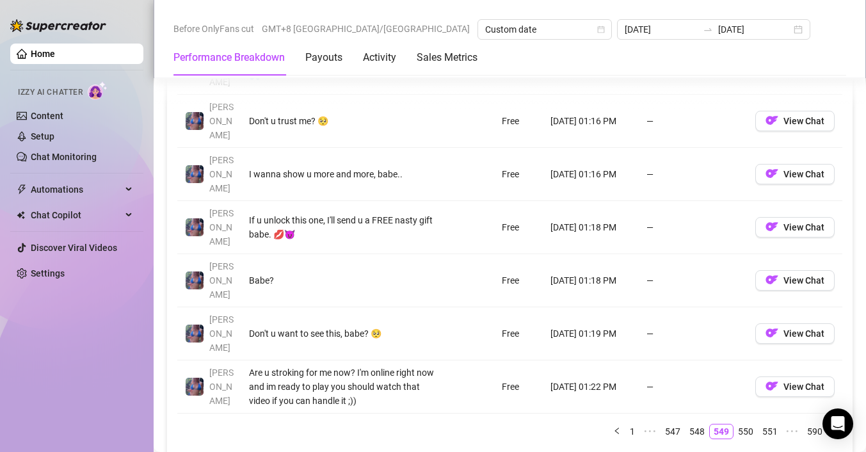
click at [661, 424] on ul "1 ••• 547 548 549 550 551 ••• 590" at bounding box center [509, 431] width 665 height 15
click at [661, 424] on link "547" at bounding box center [672, 431] width 23 height 14
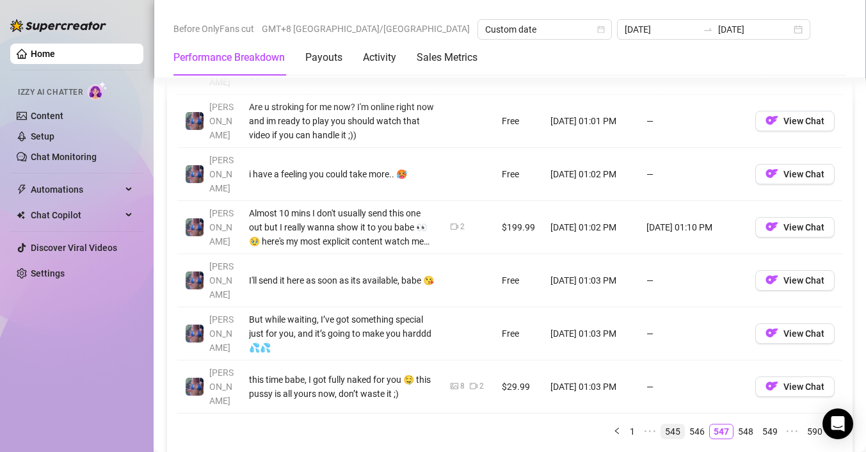
click at [661, 424] on link "545" at bounding box center [672, 431] width 23 height 14
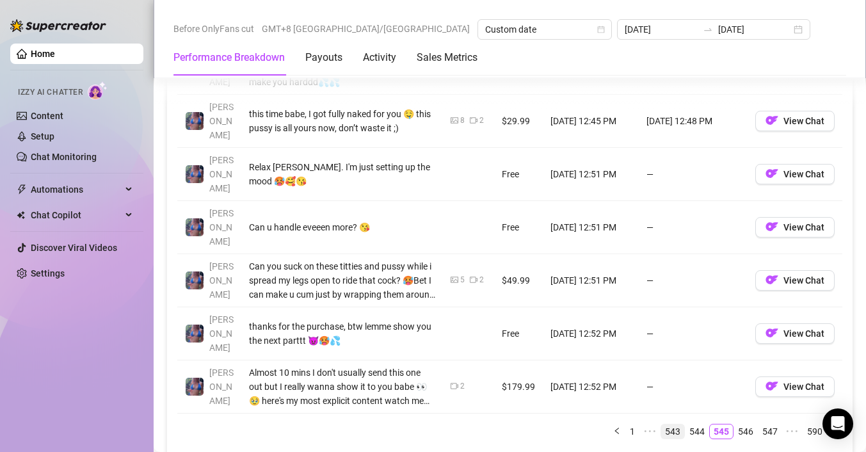
click at [665, 424] on link "543" at bounding box center [672, 431] width 23 height 14
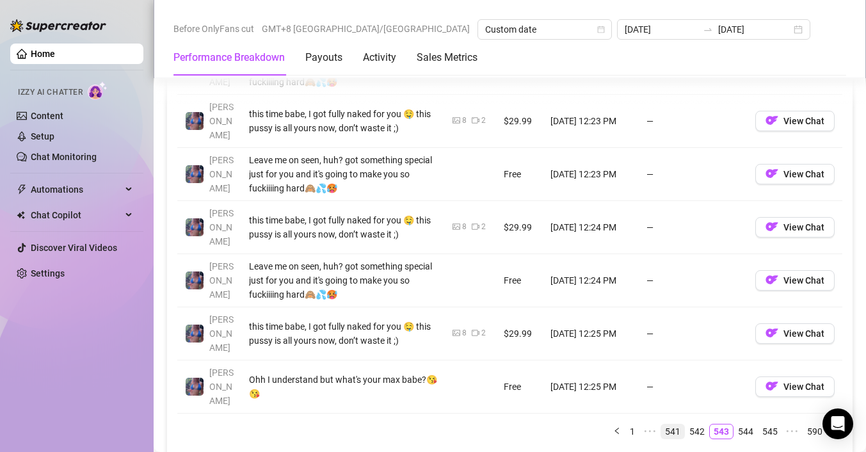
click at [667, 424] on link "541" at bounding box center [672, 431] width 23 height 14
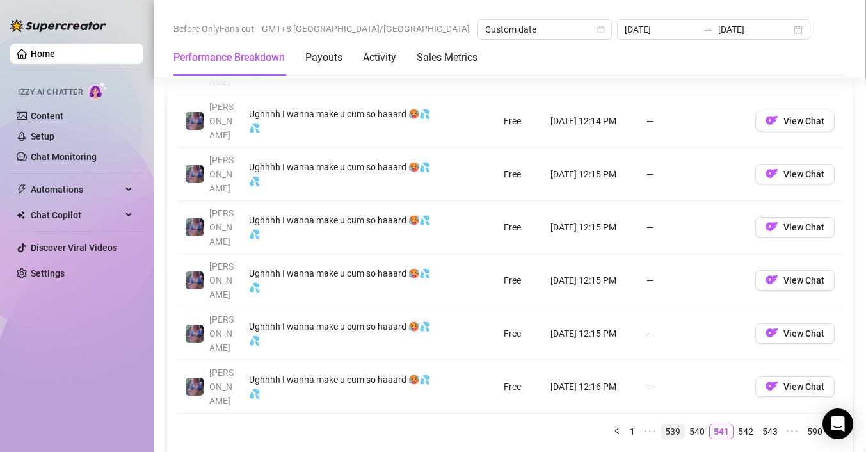
click at [661, 424] on link "539" at bounding box center [672, 431] width 23 height 14
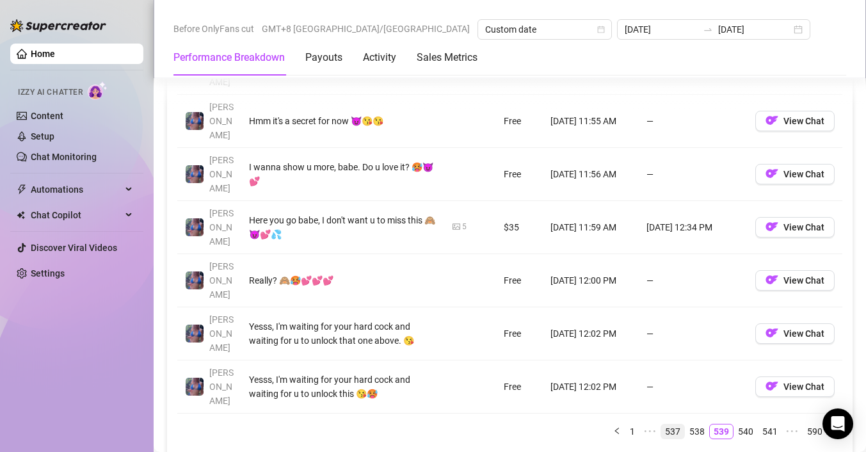
click at [661, 424] on link "537" at bounding box center [672, 431] width 23 height 14
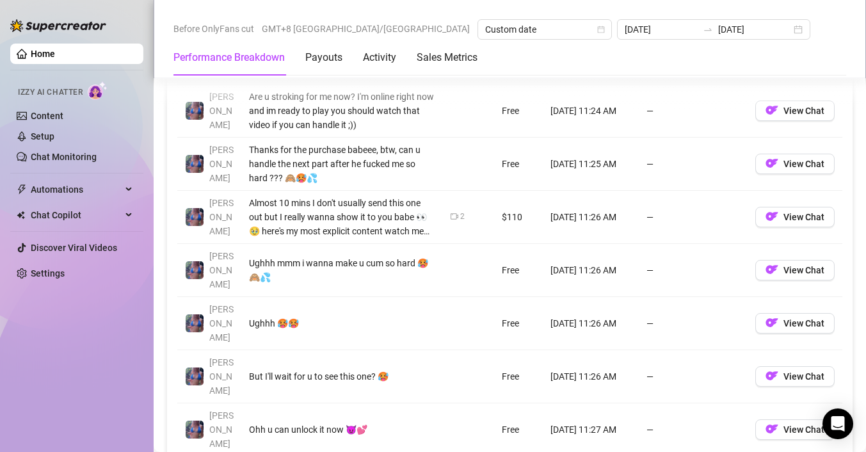
scroll to position [1335, 0]
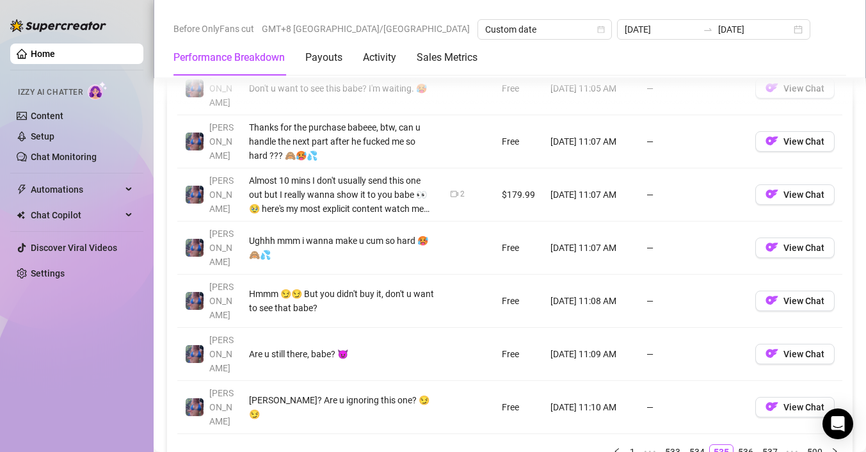
scroll to position [1416, 0]
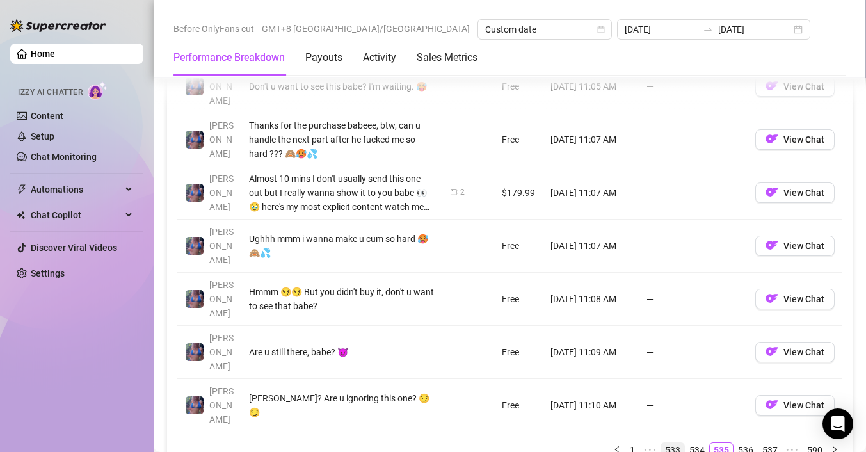
click at [664, 443] on link "533" at bounding box center [672, 450] width 23 height 14
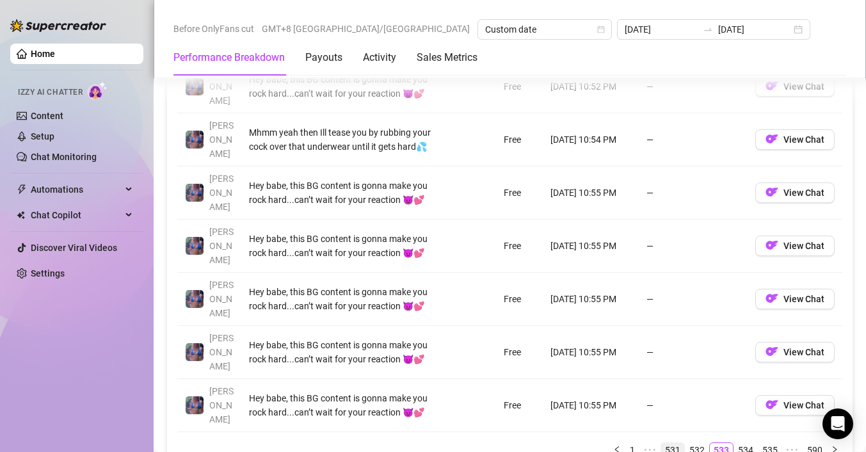
click at [668, 443] on link "531" at bounding box center [672, 450] width 23 height 14
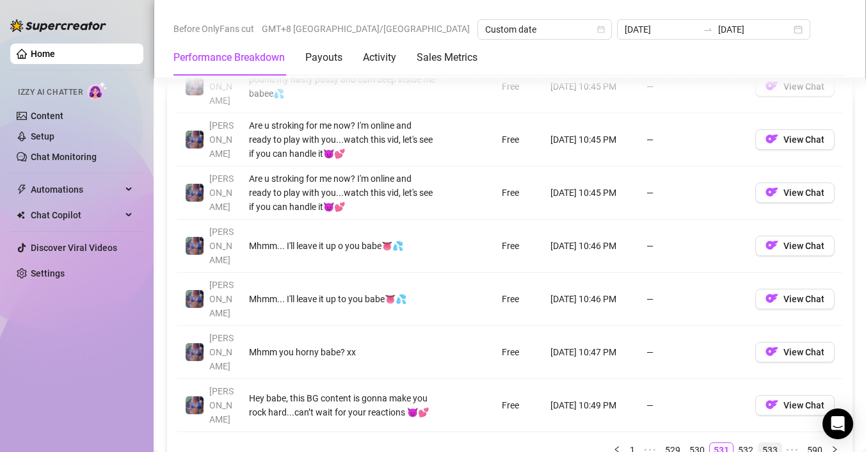
click at [758, 443] on link "533" at bounding box center [769, 450] width 23 height 14
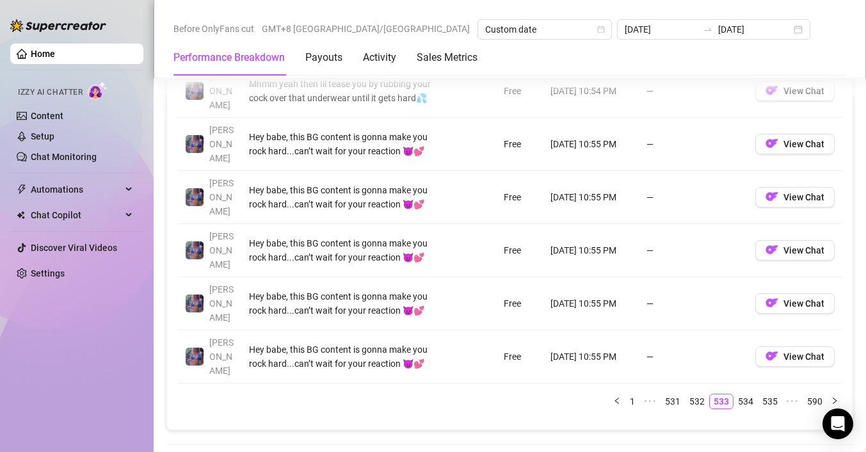
scroll to position [1476, 0]
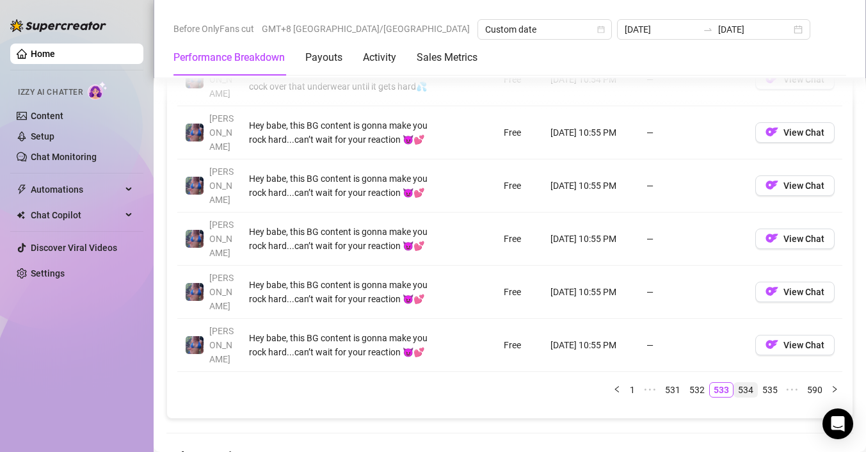
click at [744, 383] on link "534" at bounding box center [745, 390] width 23 height 14
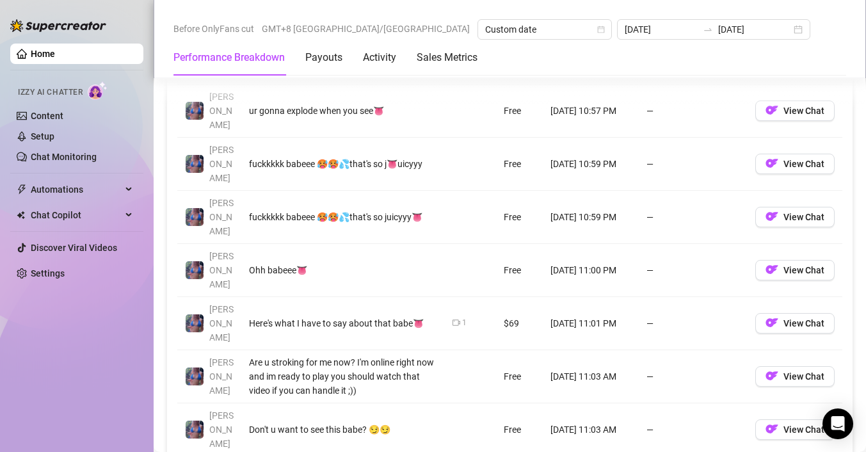
scroll to position [1401, 0]
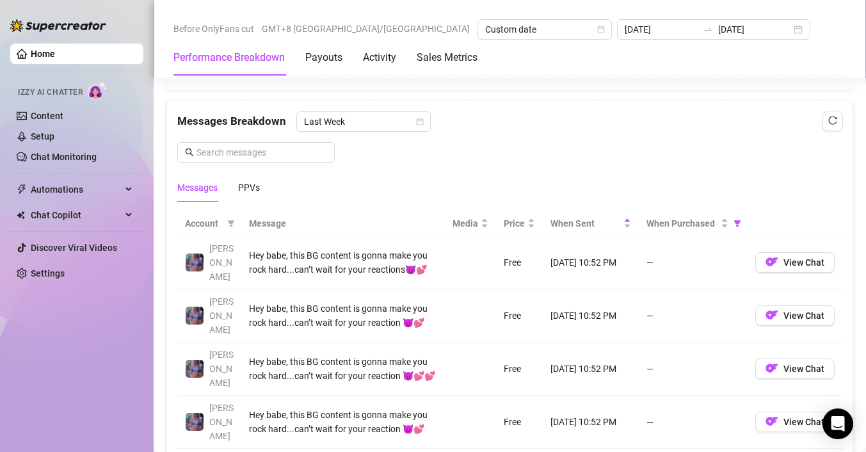
scroll to position [1077, 0]
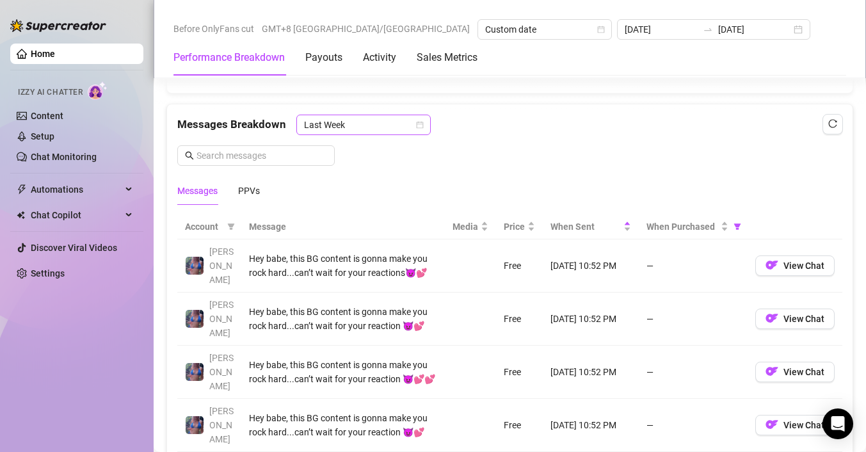
click at [326, 124] on span "Last Week" at bounding box center [363, 124] width 119 height 19
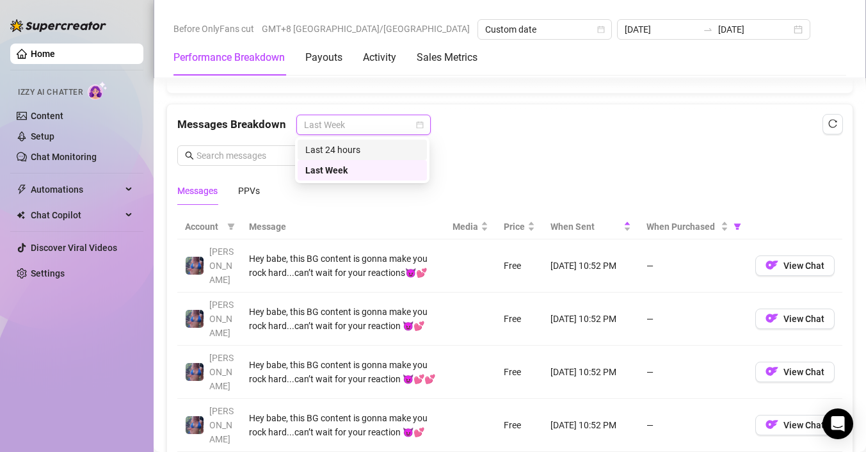
click at [550, 148] on div "Messages Breakdown Last Week Messages PPVs" at bounding box center [509, 160] width 665 height 90
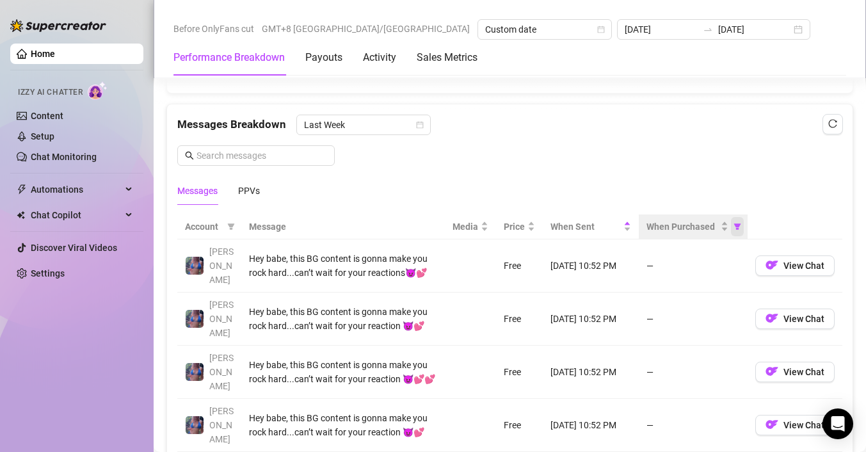
click at [733, 226] on icon "filter" at bounding box center [737, 227] width 8 height 8
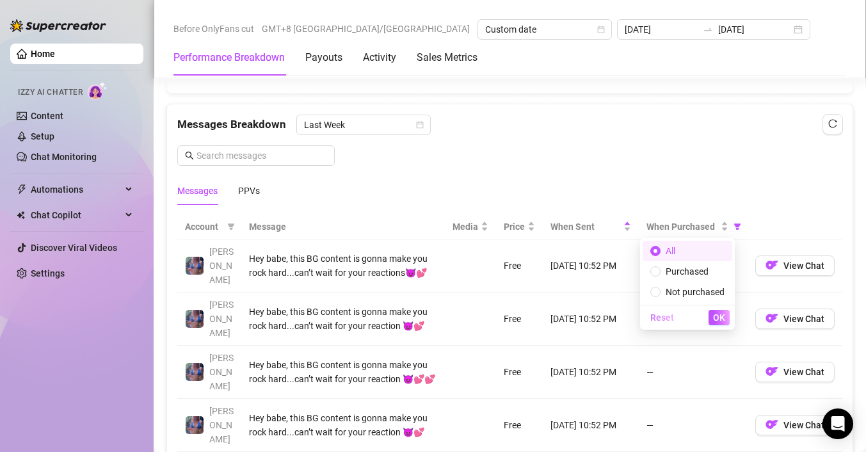
click at [665, 317] on span "Reset" at bounding box center [662, 317] width 24 height 10
radio input "false"
click at [822, 116] on button "button" at bounding box center [832, 124] width 20 height 20
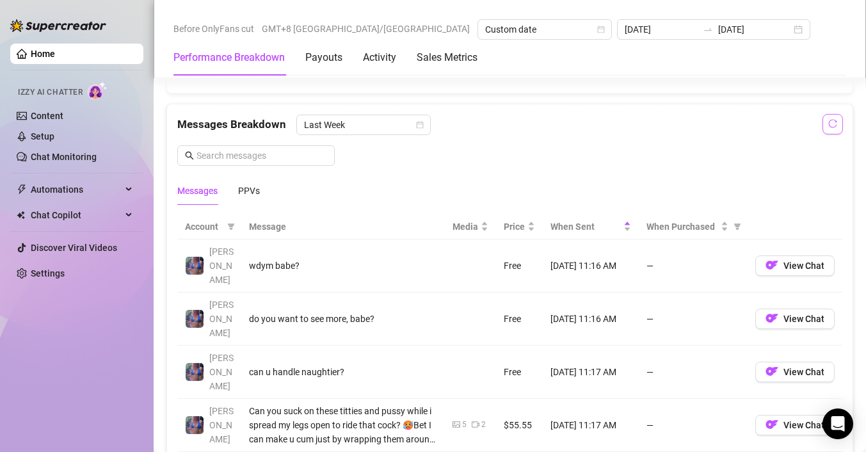
click at [828, 120] on icon "reload" at bounding box center [832, 123] width 9 height 9
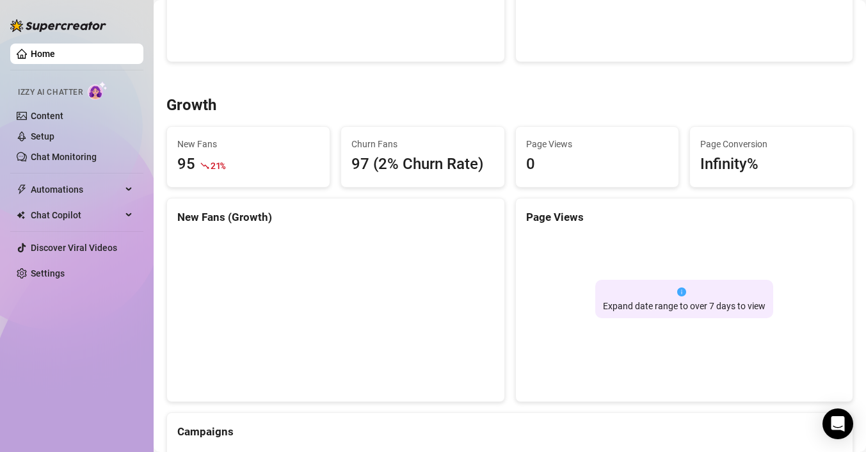
click at [51, 58] on link "Home" at bounding box center [43, 54] width 24 height 10
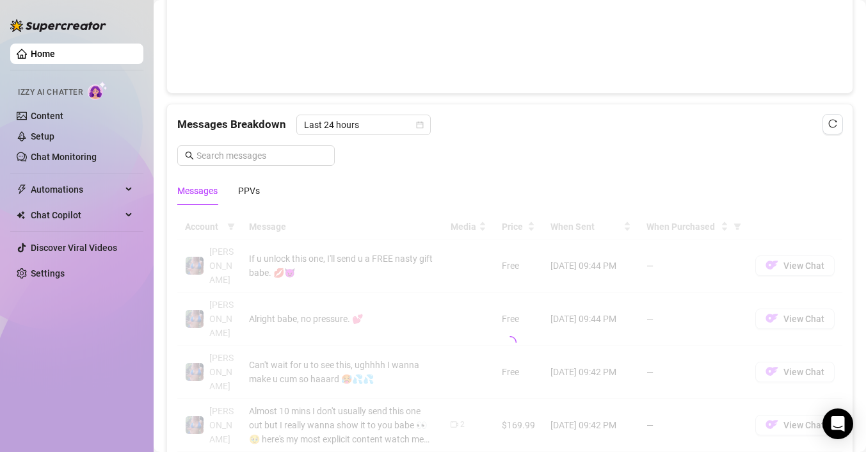
click at [51, 58] on link "Home" at bounding box center [43, 54] width 24 height 10
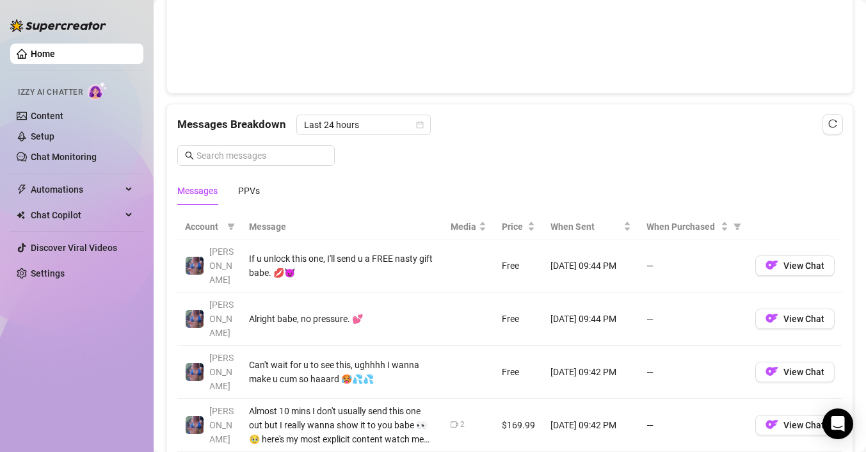
click at [51, 58] on link "Home" at bounding box center [43, 54] width 24 height 10
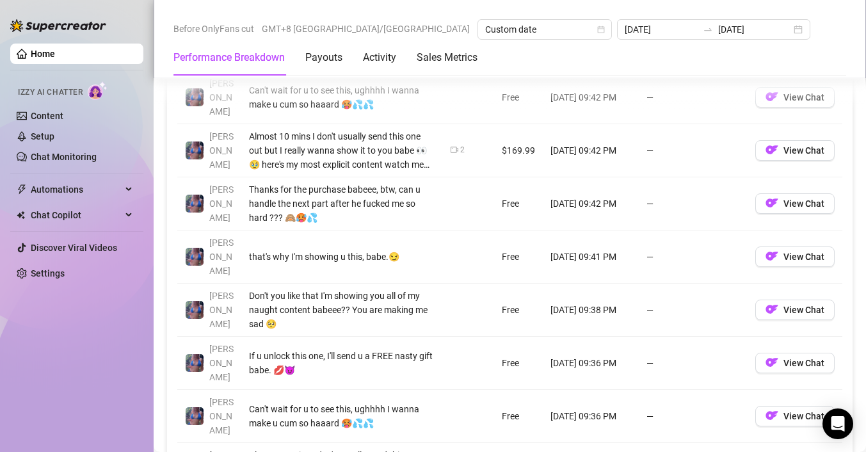
scroll to position [1375, 0]
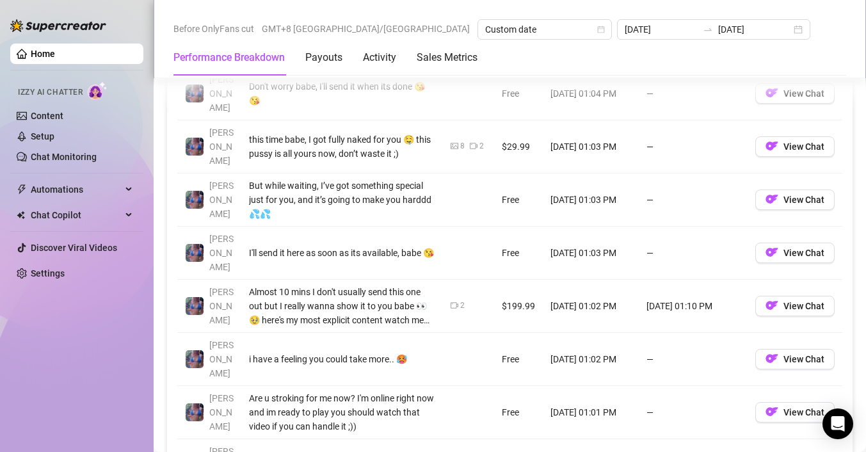
scroll to position [1356, 0]
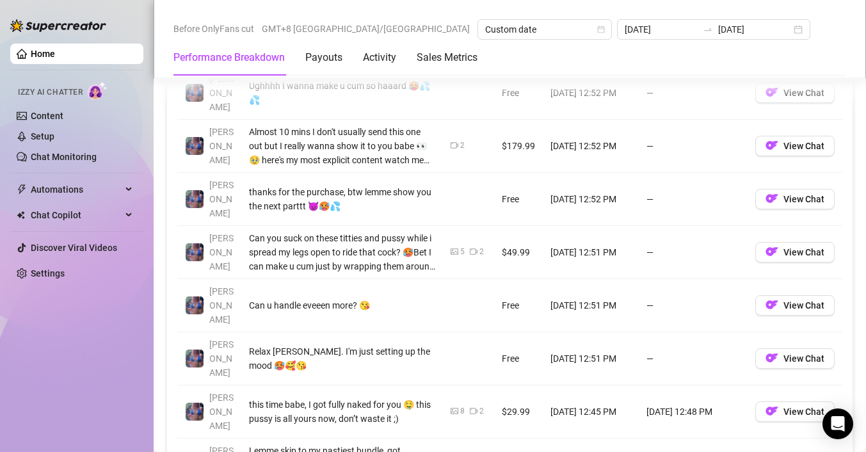
scroll to position [1396, 0]
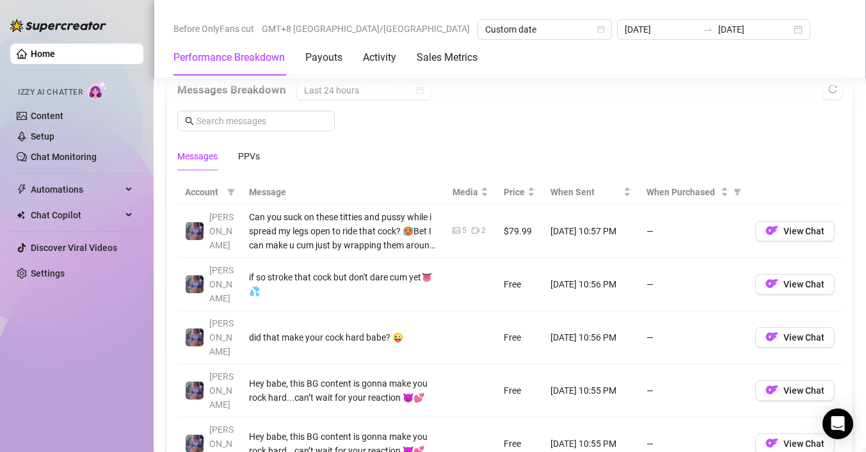
scroll to position [1109, 0]
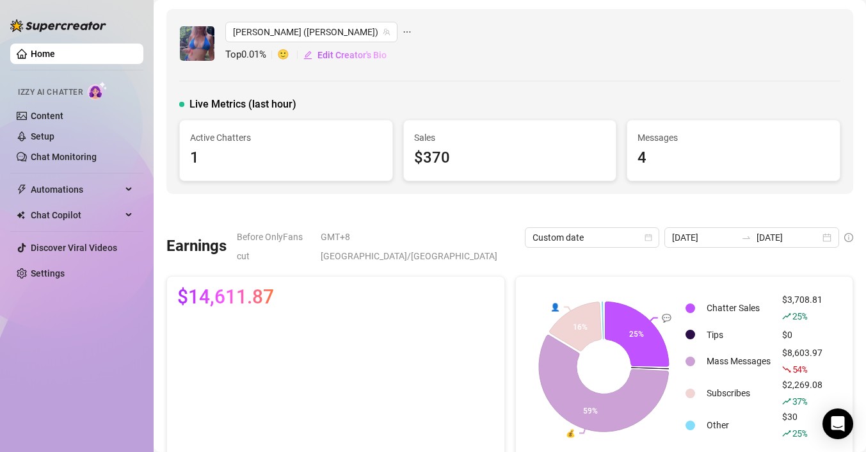
click at [35, 58] on link "Home" at bounding box center [43, 54] width 24 height 10
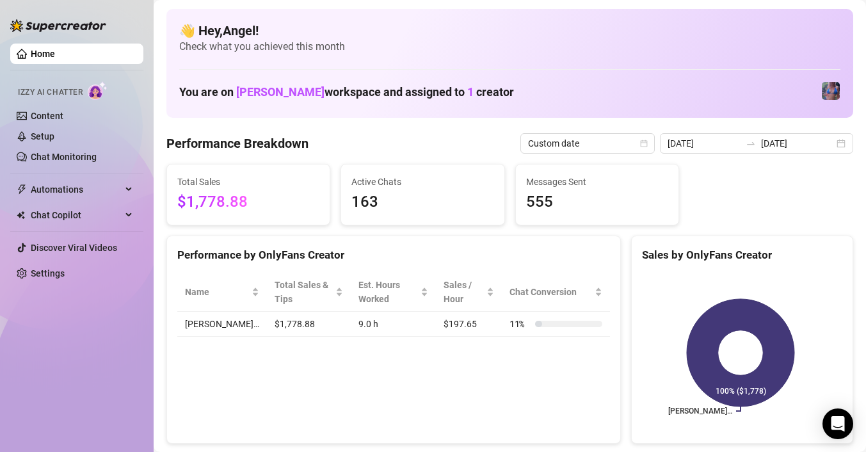
click at [35, 58] on link "Home" at bounding box center [43, 54] width 24 height 10
click at [77, 154] on link "Chat Monitoring" at bounding box center [64, 157] width 66 height 10
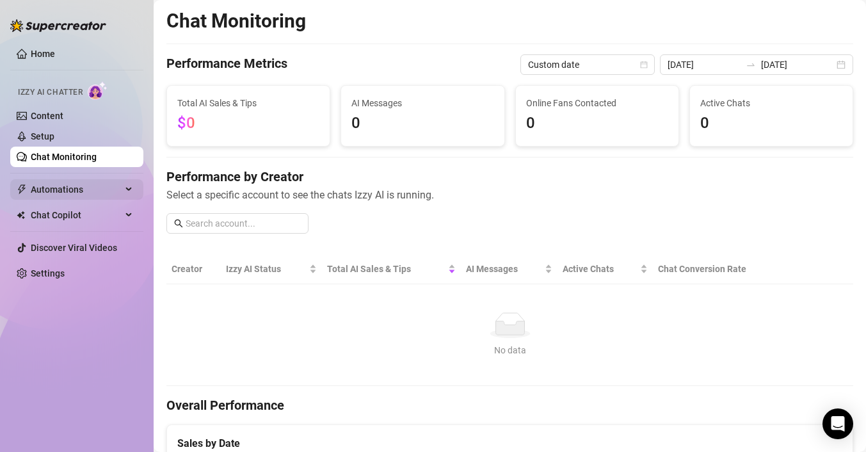
click at [108, 188] on span "Automations" at bounding box center [76, 189] width 91 height 20
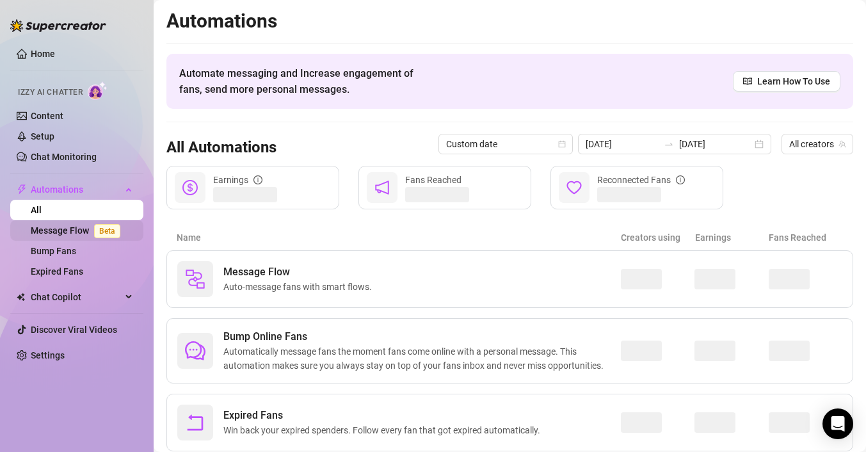
click at [83, 227] on link "Message Flow Beta" at bounding box center [78, 230] width 95 height 10
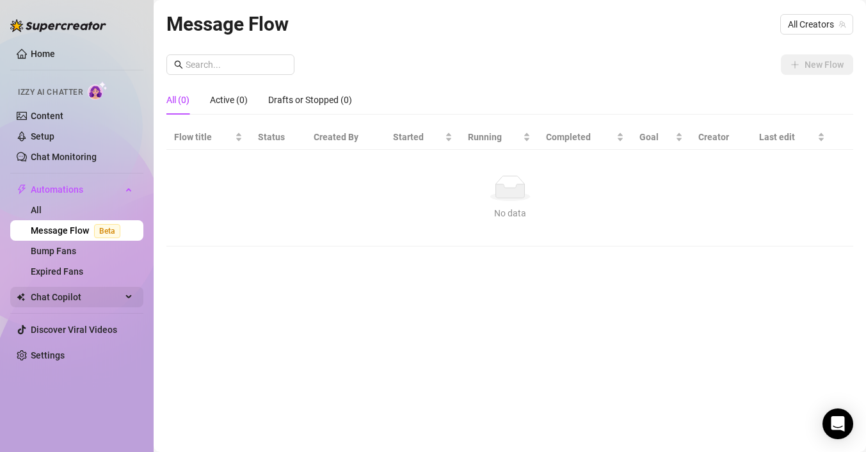
click at [74, 298] on span "Chat Copilot" at bounding box center [76, 297] width 91 height 20
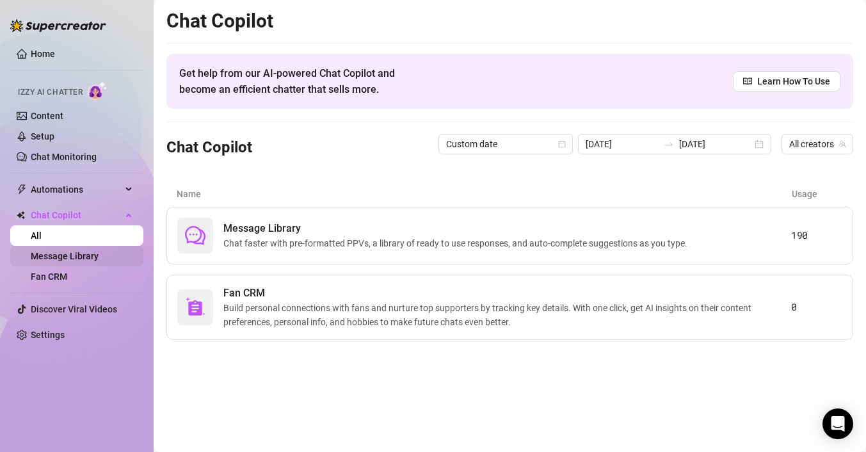
click at [84, 255] on link "Message Library" at bounding box center [65, 256] width 68 height 10
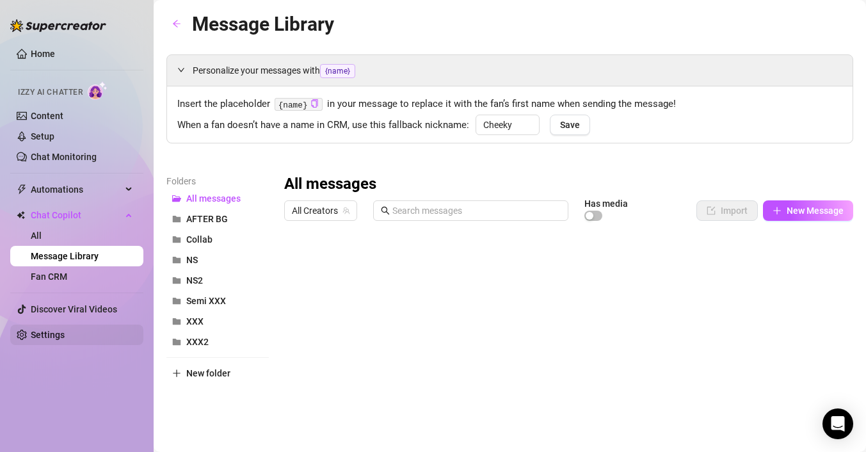
click at [54, 340] on link "Settings" at bounding box center [48, 335] width 34 height 10
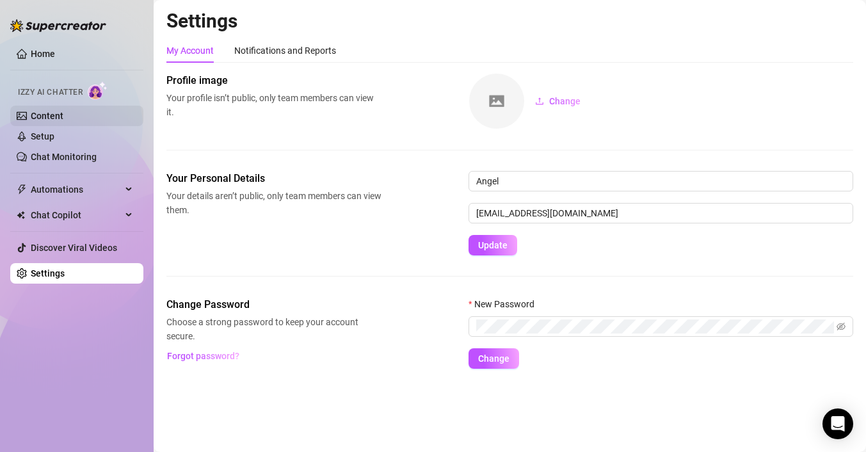
click at [60, 121] on link "Content" at bounding box center [47, 116] width 33 height 10
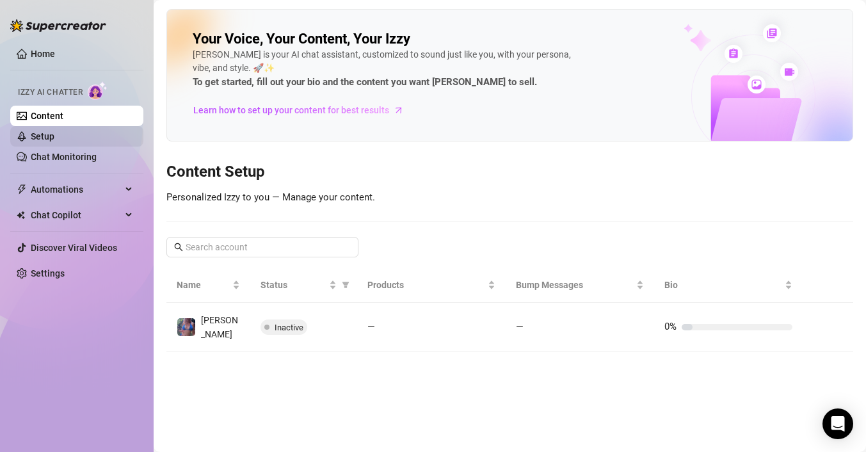
click at [52, 137] on link "Setup" at bounding box center [43, 136] width 24 height 10
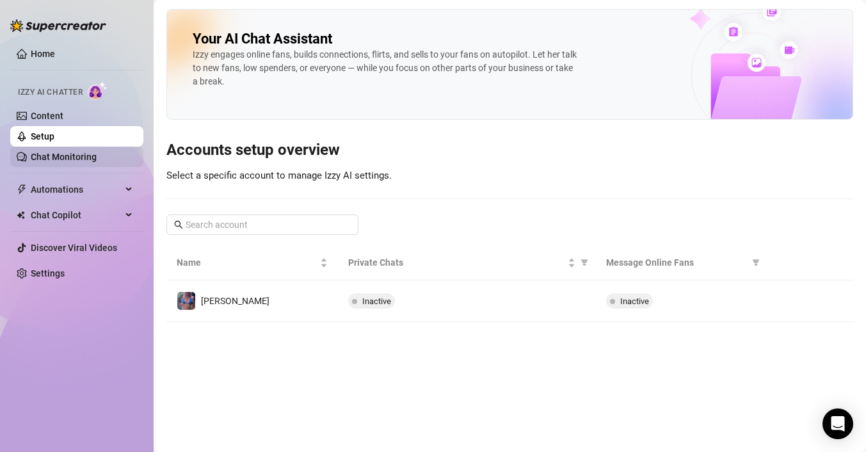
click at [52, 156] on link "Chat Monitoring" at bounding box center [64, 157] width 66 height 10
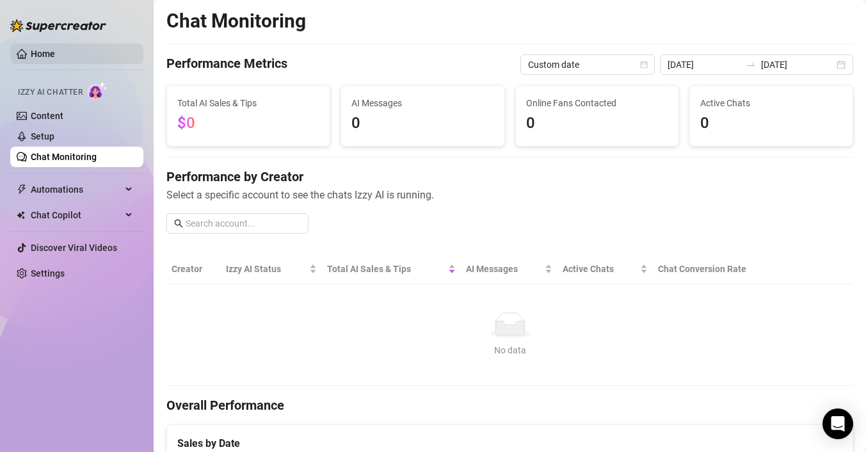
click at [44, 49] on link "Home" at bounding box center [43, 54] width 24 height 10
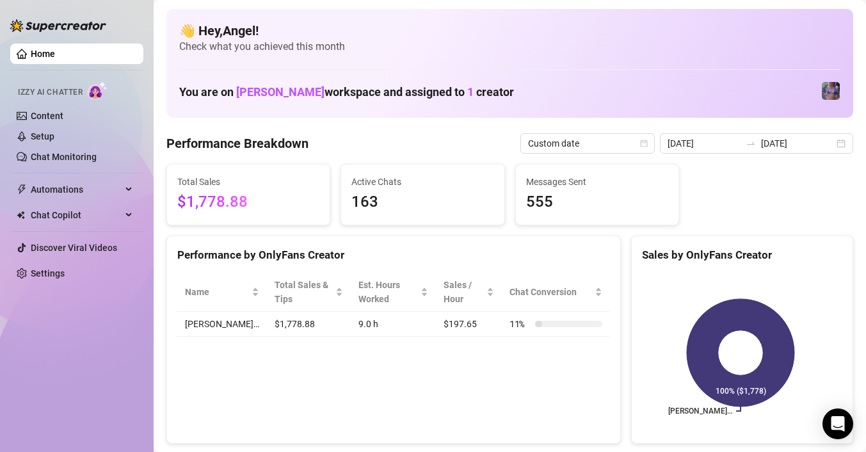
click at [44, 49] on link "Home" at bounding box center [43, 54] width 24 height 10
click at [47, 50] on link "Home" at bounding box center [43, 54] width 24 height 10
click at [42, 49] on link "Home" at bounding box center [43, 54] width 24 height 10
click at [24, 40] on ul "Home Izzy AI Chatter Content Setup Chat Monitoring Automations All Message Flow…" at bounding box center [76, 163] width 133 height 250
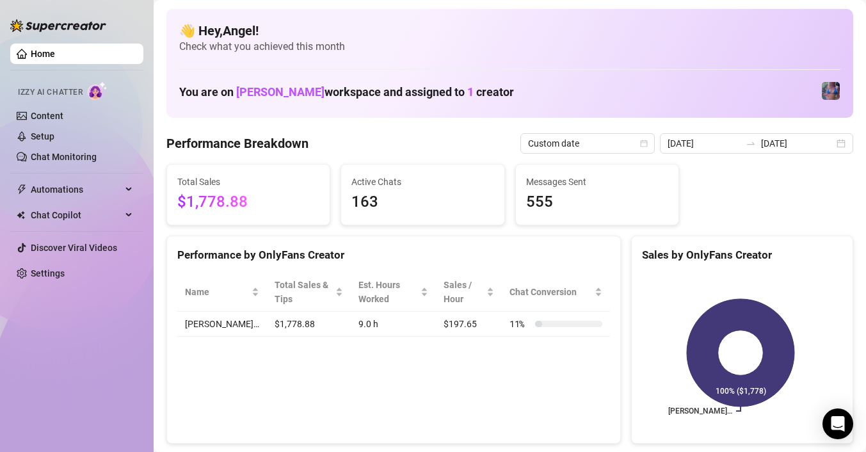
click at [55, 52] on link "Home" at bounding box center [43, 54] width 24 height 10
click at [55, 59] on link "Home" at bounding box center [43, 54] width 24 height 10
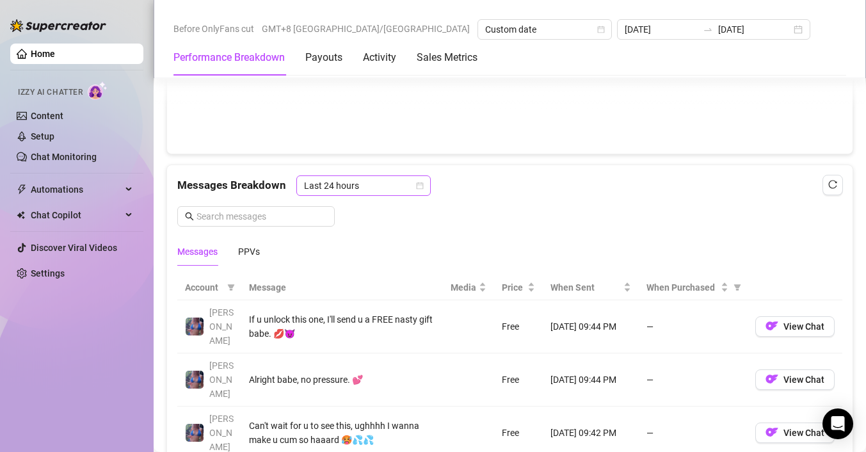
scroll to position [1017, 0]
click at [383, 183] on span "Last 24 hours" at bounding box center [363, 184] width 119 height 19
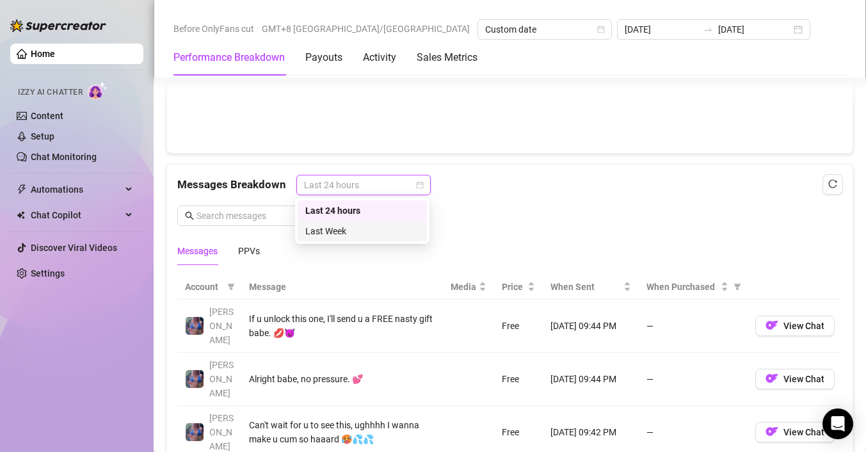
click at [357, 227] on div "Last Week" at bounding box center [362, 231] width 114 height 14
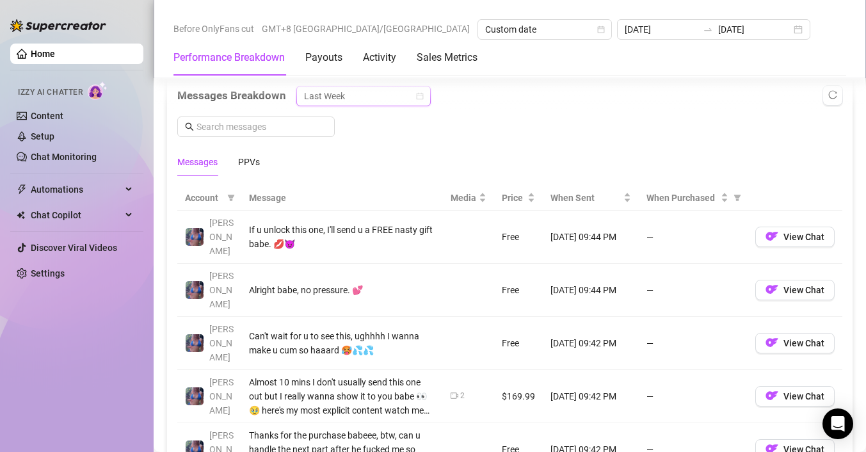
scroll to position [1110, 0]
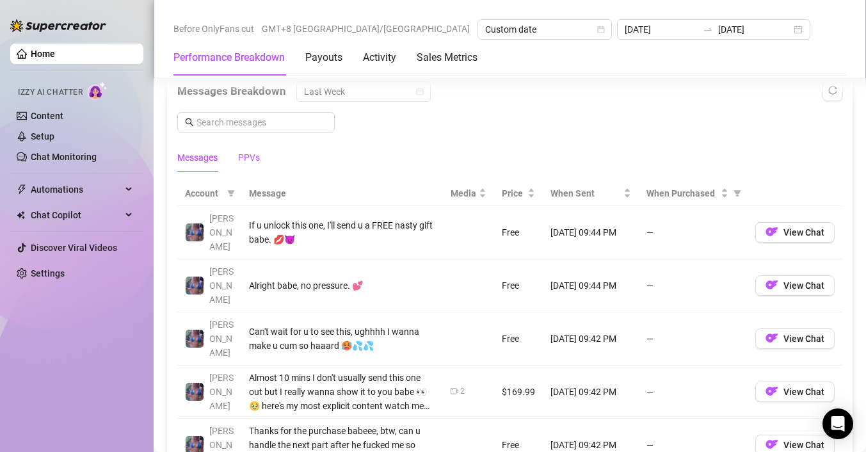
click at [244, 158] on div "PPVs" at bounding box center [249, 157] width 22 height 14
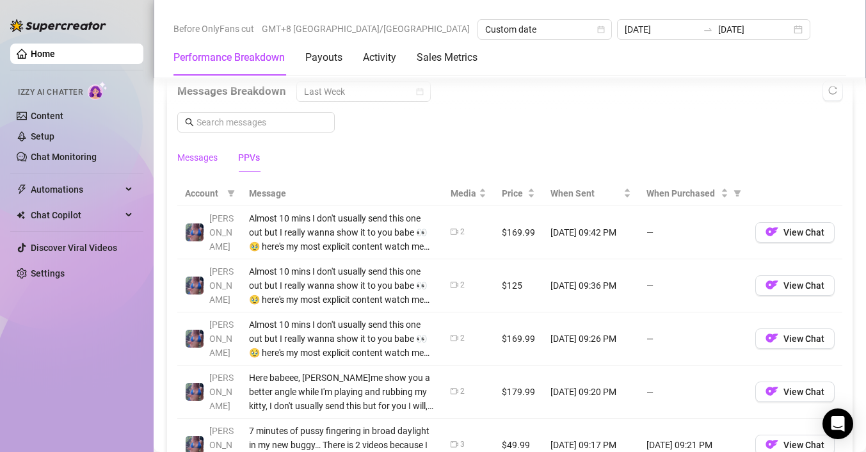
click at [211, 163] on div "Messages" at bounding box center [197, 157] width 40 height 14
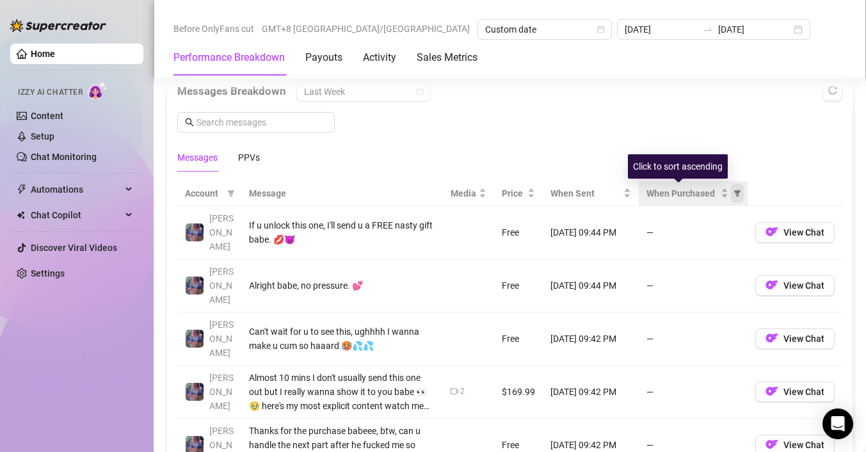
click at [731, 197] on span "When Purchased" at bounding box center [737, 193] width 13 height 19
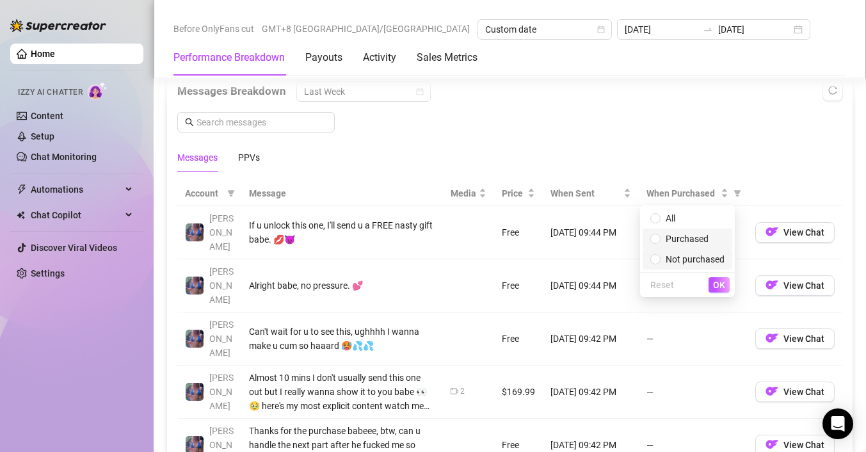
drag, startPoint x: 703, startPoint y: 237, endPoint x: 717, endPoint y: 267, distance: 33.2
click at [703, 237] on span "Purchased" at bounding box center [687, 239] width 43 height 10
radio input "true"
click at [721, 281] on span "OK" at bounding box center [719, 285] width 12 height 10
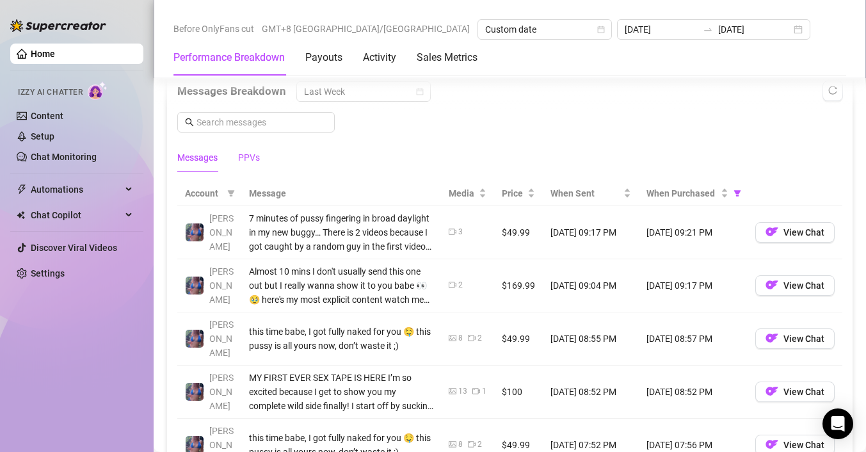
click at [255, 157] on div "PPVs" at bounding box center [249, 157] width 22 height 14
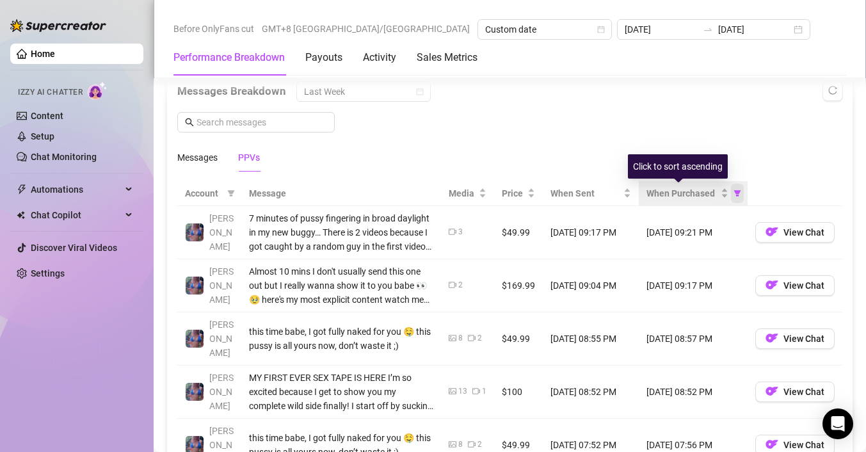
click at [734, 192] on icon "filter" at bounding box center [737, 193] width 7 height 6
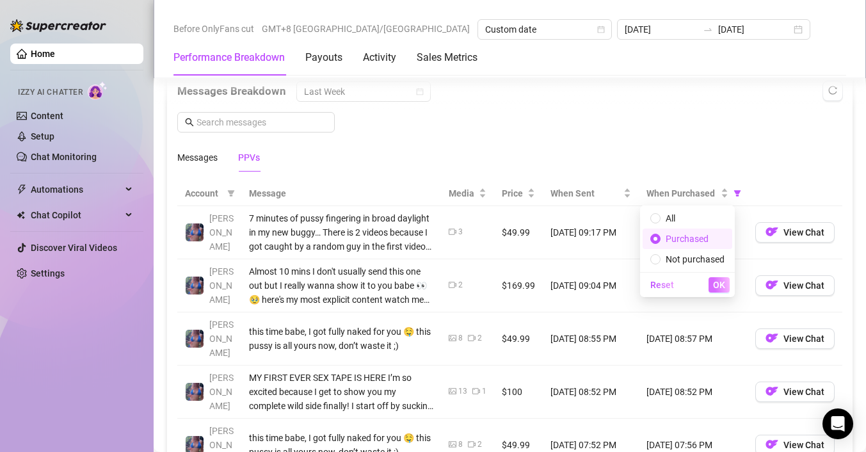
click at [725, 280] on button "OK" at bounding box center [718, 284] width 21 height 15
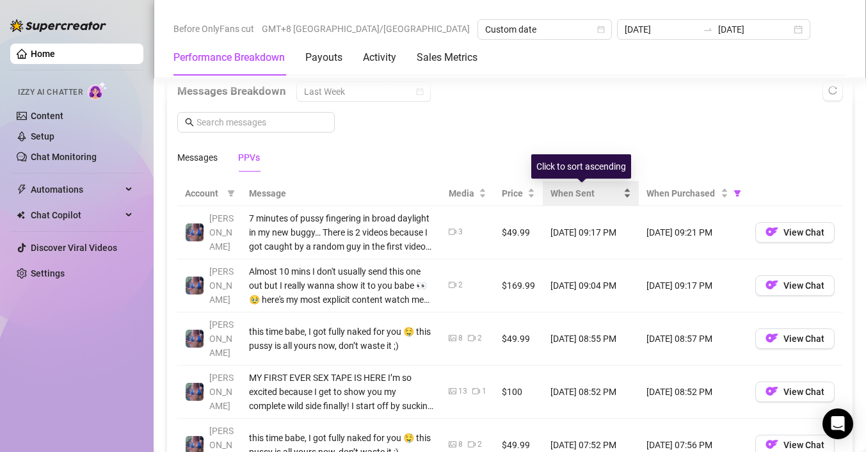
click at [620, 191] on div "When Sent" at bounding box center [590, 193] width 81 height 14
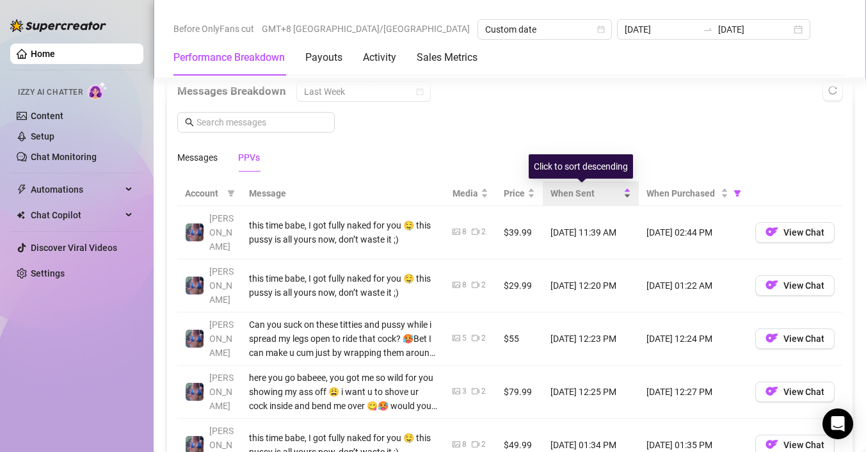
click at [623, 191] on div "When Sent" at bounding box center [590, 193] width 81 height 14
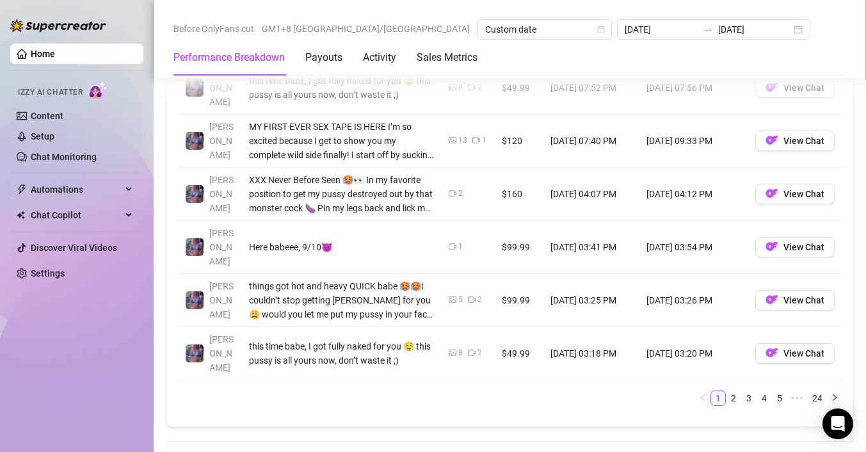
scroll to position [1468, 0]
click at [726, 390] on link "2" at bounding box center [733, 397] width 14 height 14
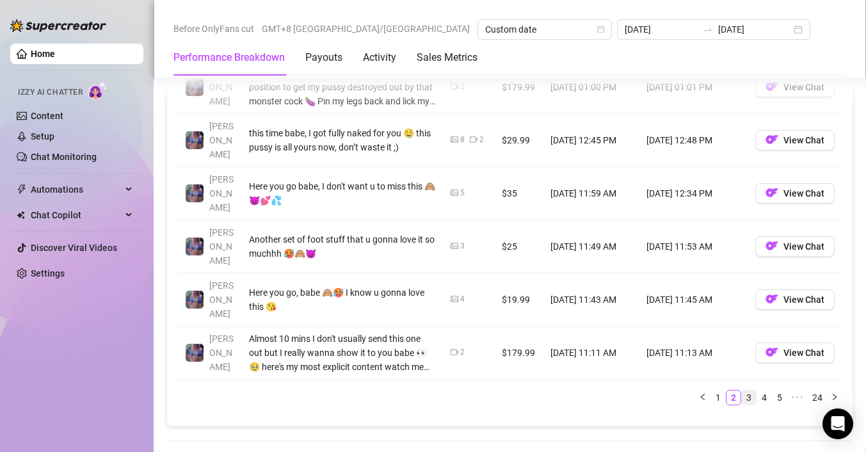
click at [742, 390] on link "3" at bounding box center [749, 397] width 14 height 14
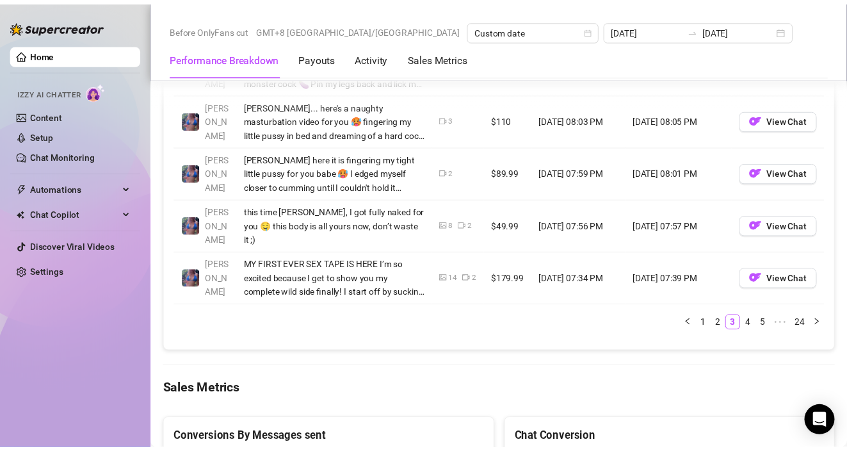
scroll to position [1544, 0]
